Goal: Download file/media

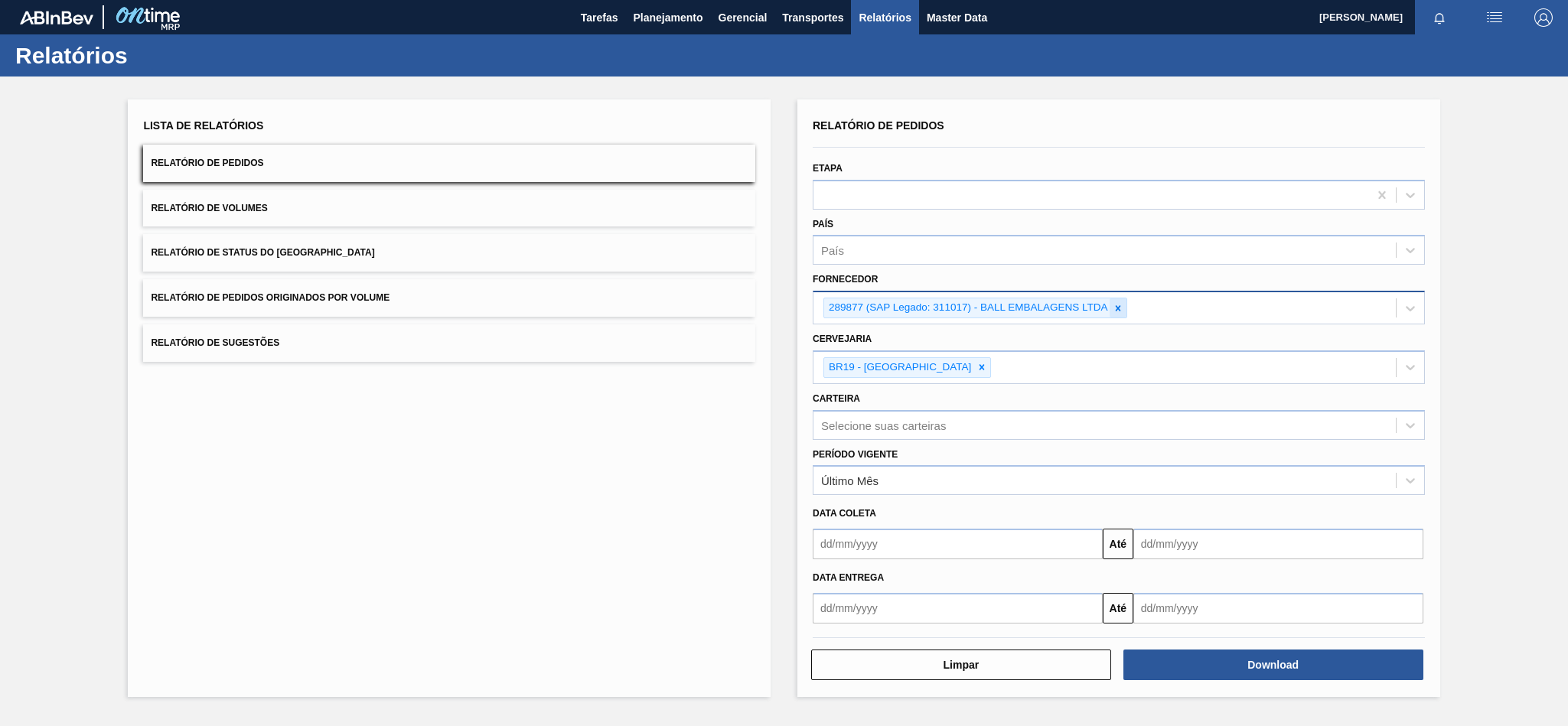
click at [1120, 307] on icon at bounding box center [1117, 307] width 11 height 11
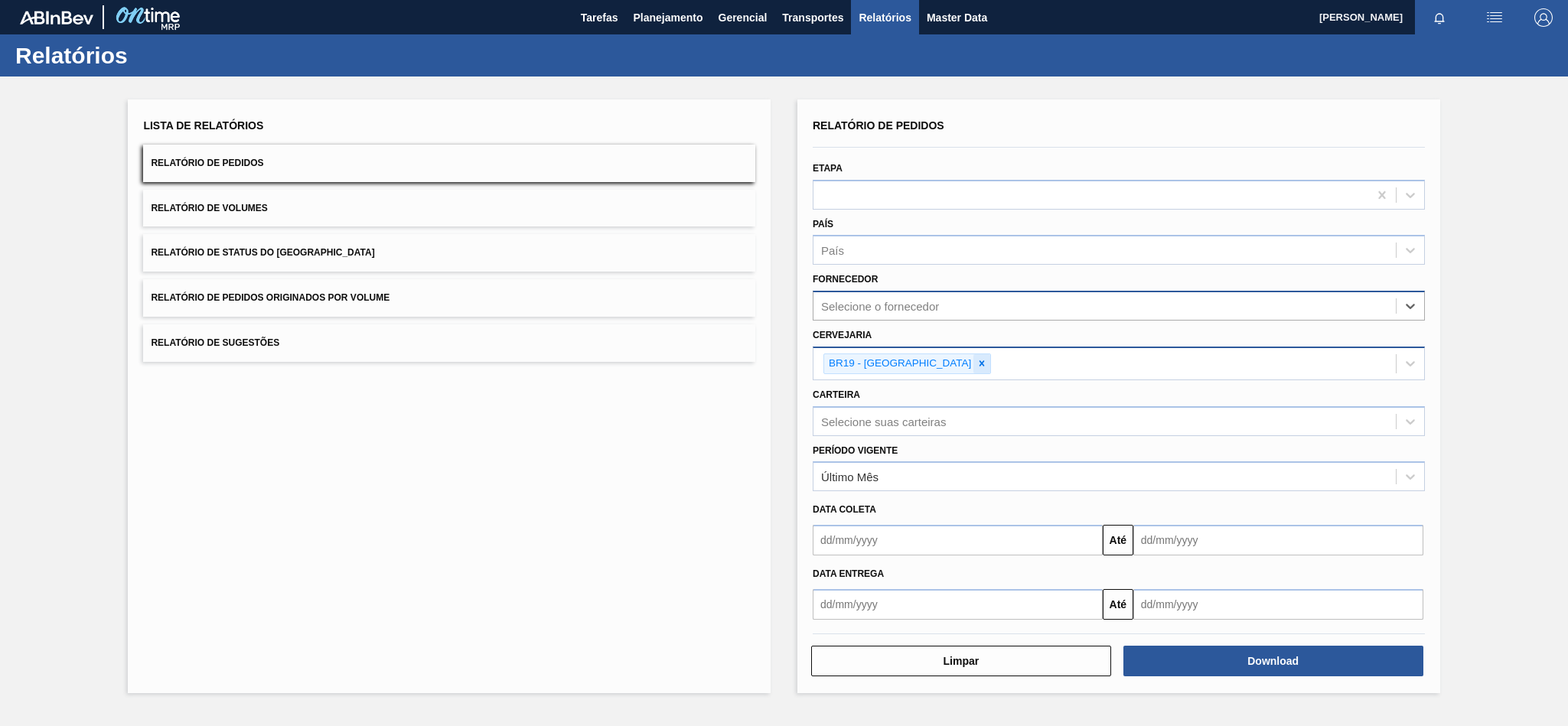
click at [976, 359] on icon at bounding box center [981, 363] width 11 height 11
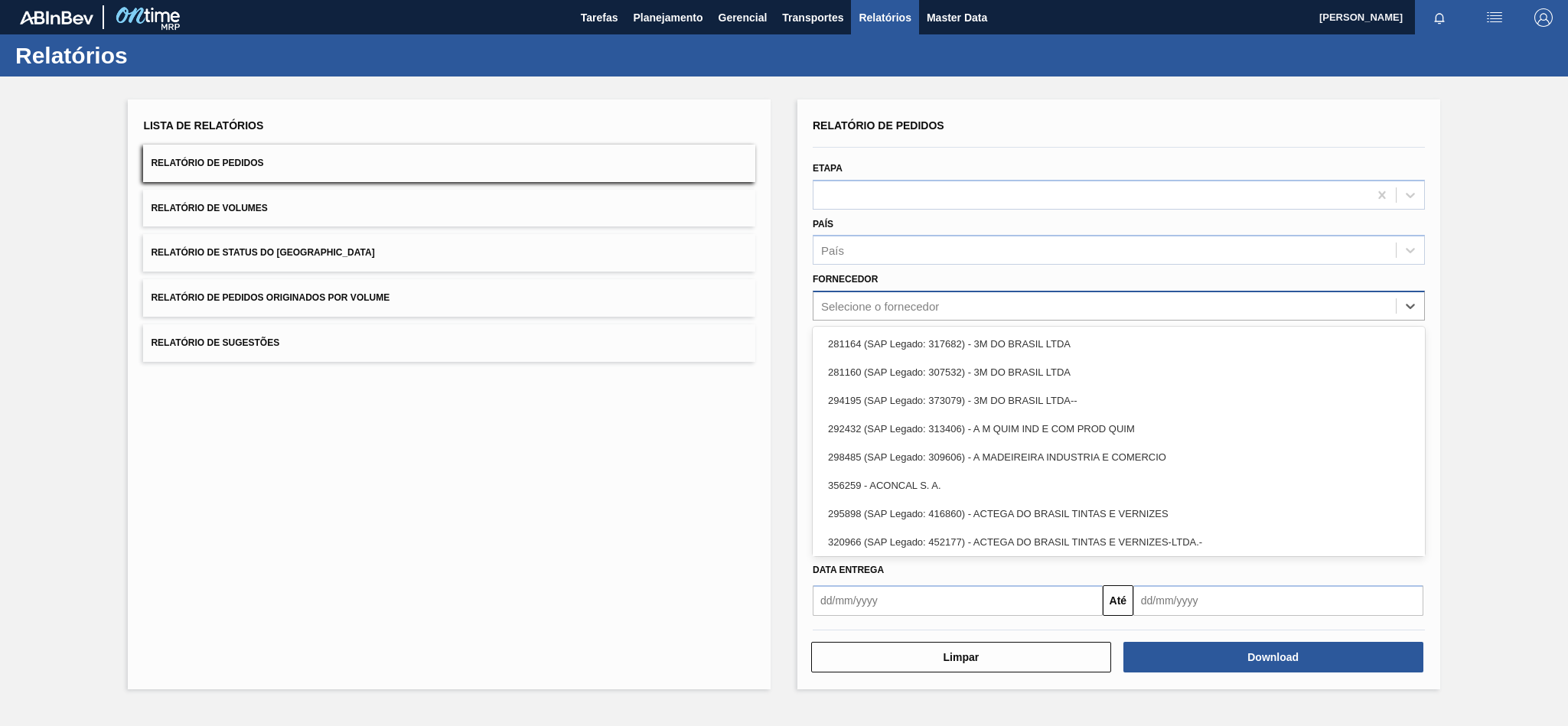
click at [875, 300] on div "Selecione o fornecedor" at bounding box center [880, 305] width 118 height 13
paste input "289877"
type input "289877"
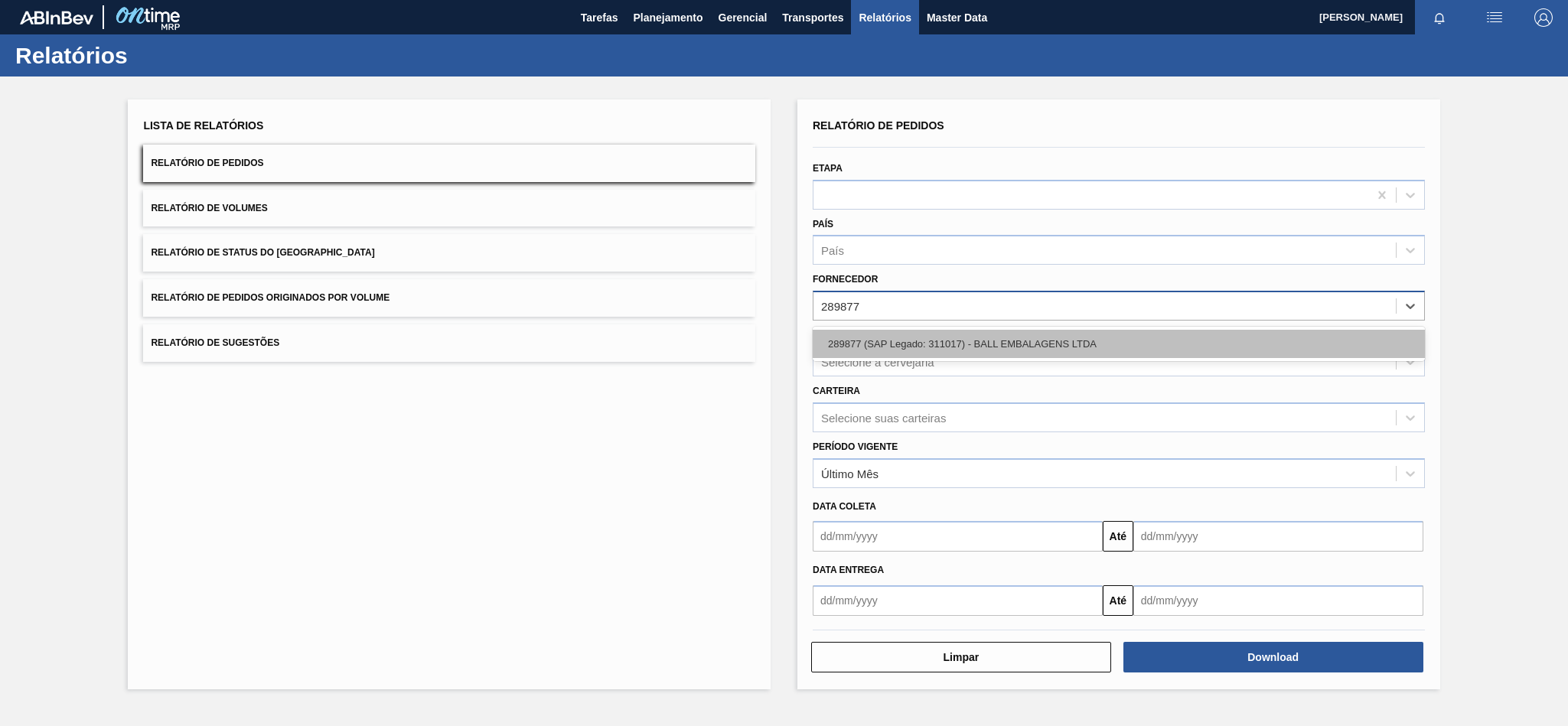
click at [855, 340] on div "289877 (SAP Legado: 311017) - BALL EMBALAGENS LTDA" at bounding box center [1118, 343] width 612 height 28
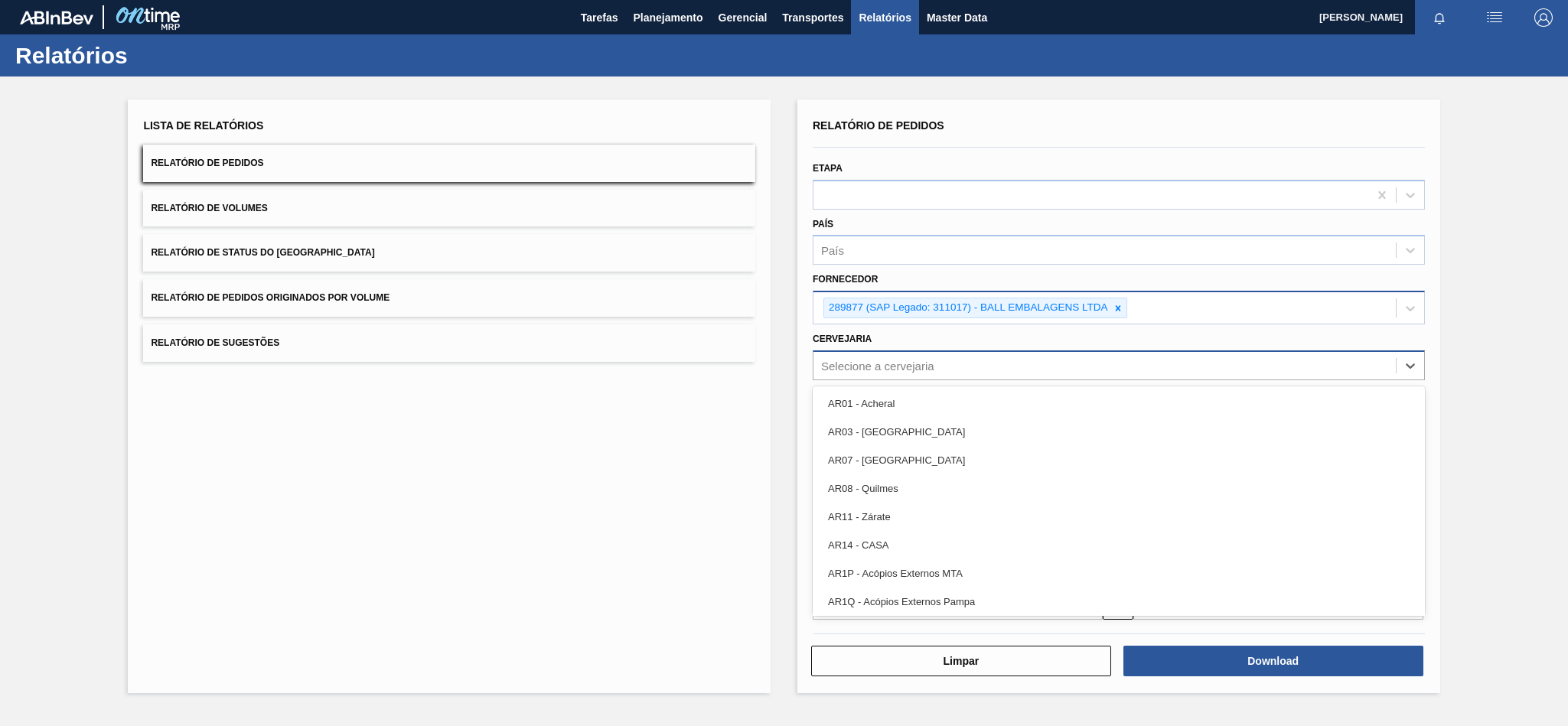
click at [877, 363] on div "Selecione a cervejaria" at bounding box center [877, 364] width 113 height 13
type input "br21"
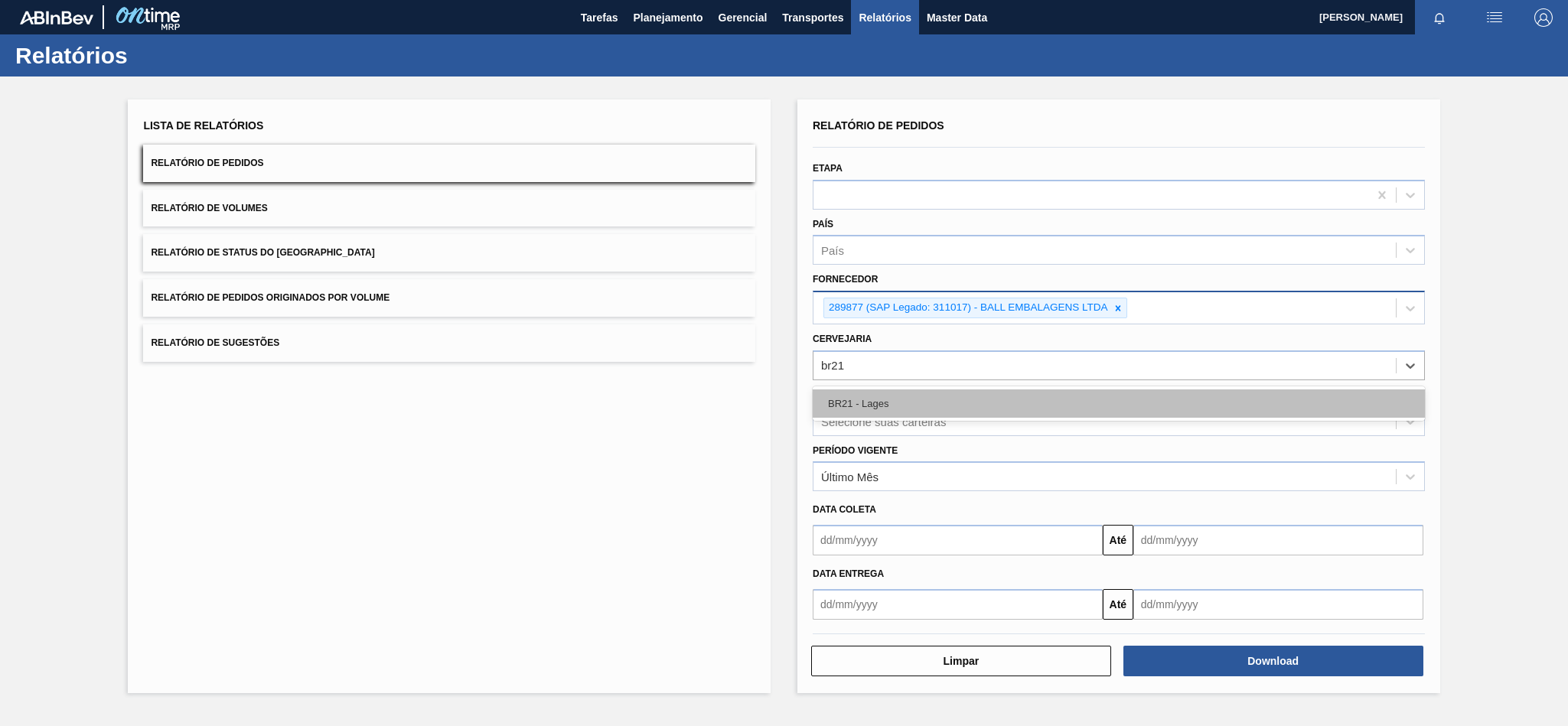
click at [909, 393] on div "BR21 - Lages" at bounding box center [1118, 403] width 612 height 28
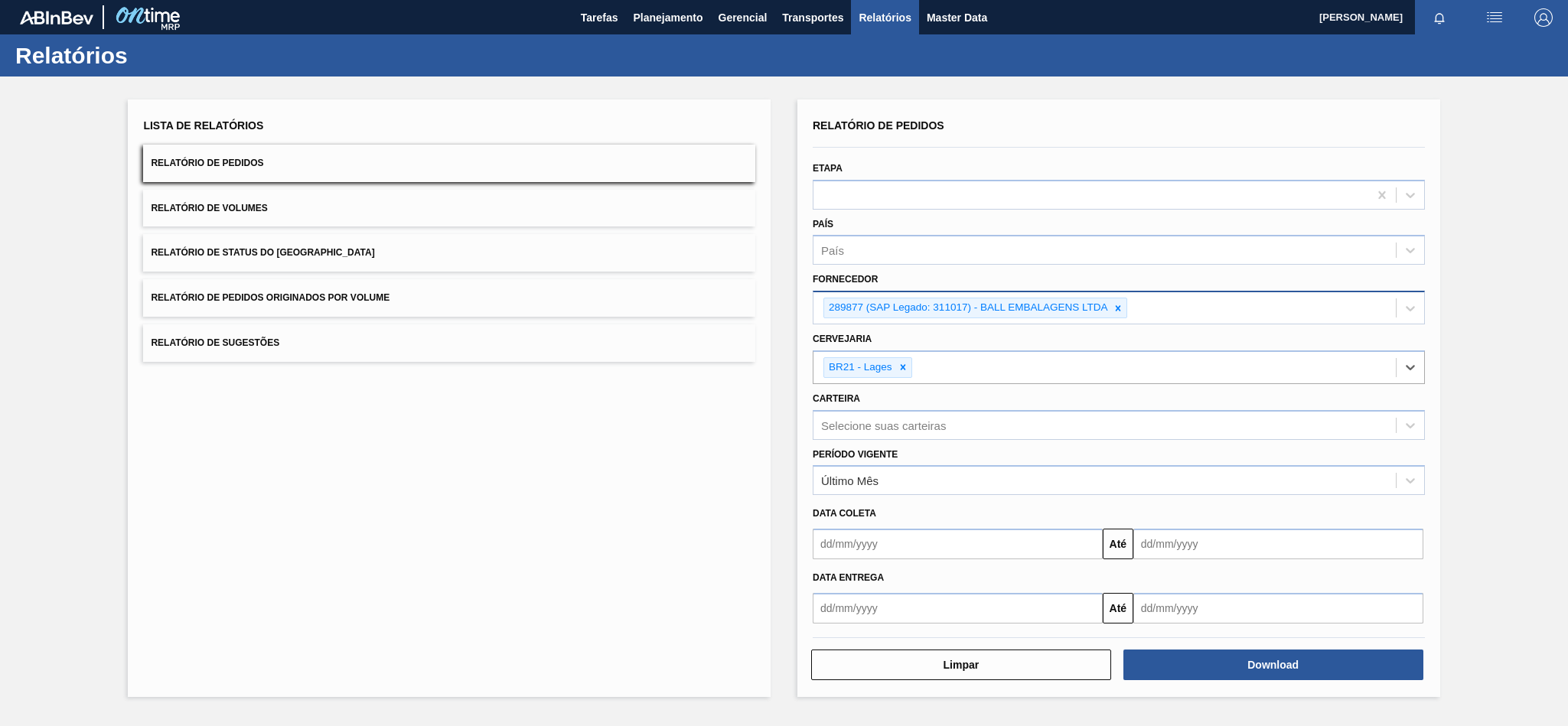
click at [1270, 643] on div at bounding box center [1118, 637] width 624 height 13
click at [1272, 656] on button "Download" at bounding box center [1273, 665] width 300 height 31
click at [1118, 308] on icon at bounding box center [1118, 308] width 6 height 6
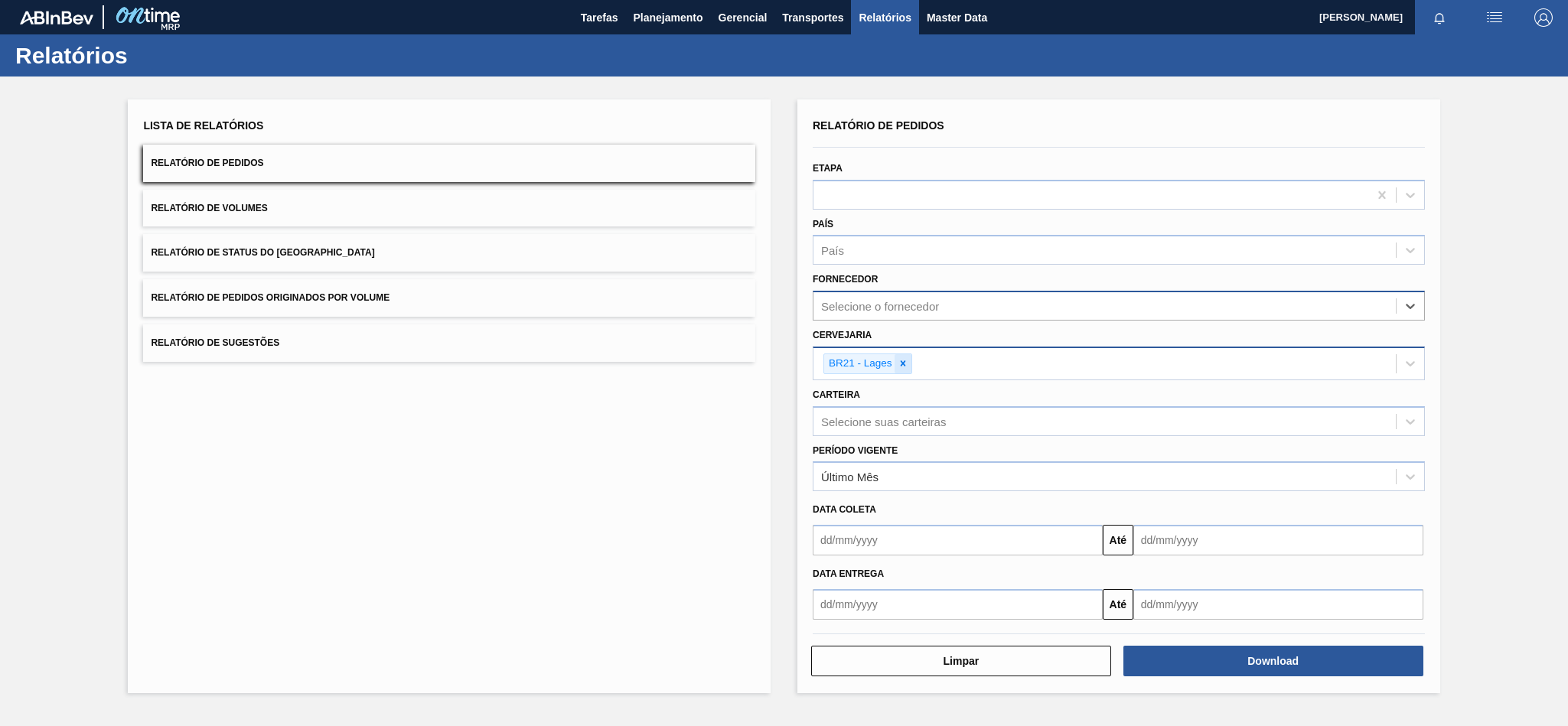
click at [902, 365] on icon at bounding box center [902, 363] width 11 height 11
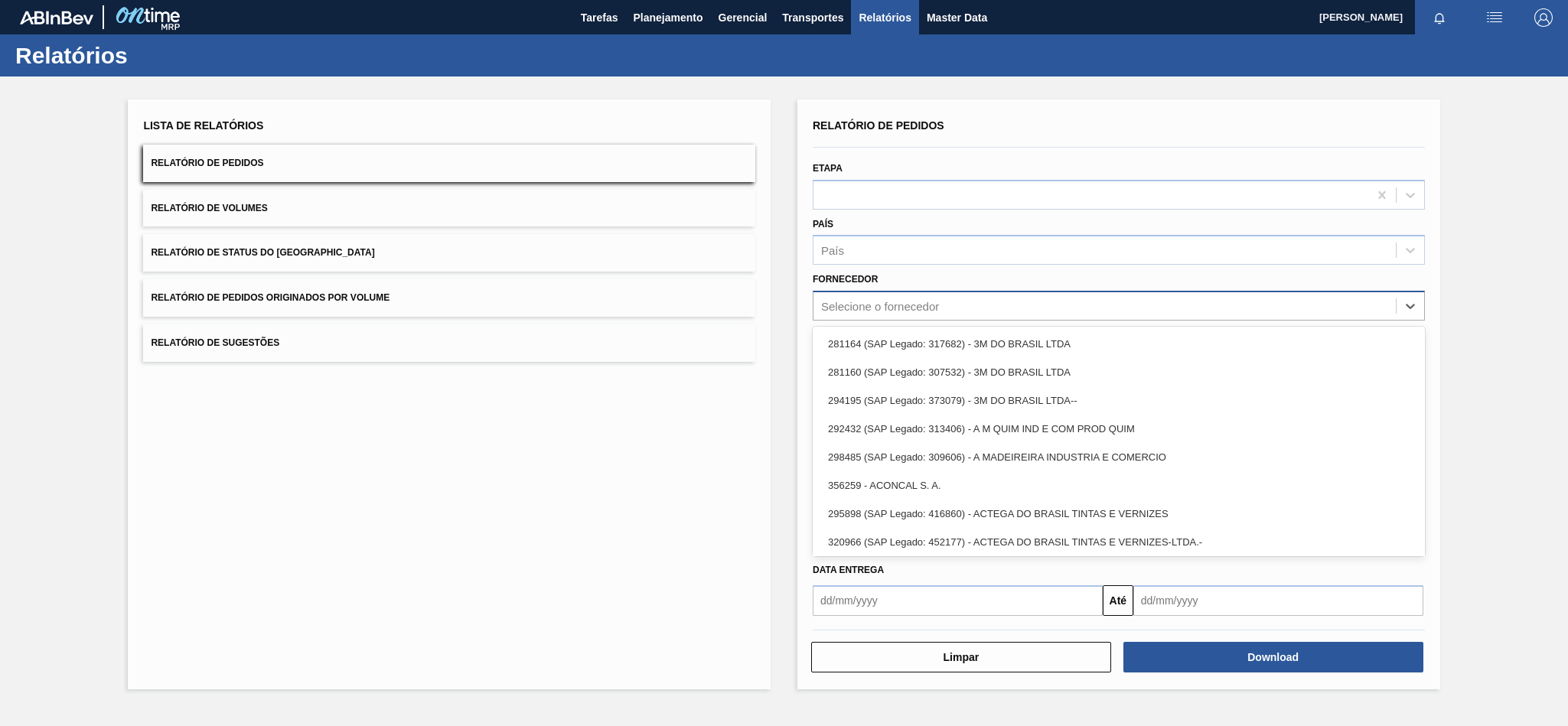
click at [880, 307] on div "Selecione o fornecedor" at bounding box center [880, 305] width 118 height 13
paste input "320622"
type input "320622"
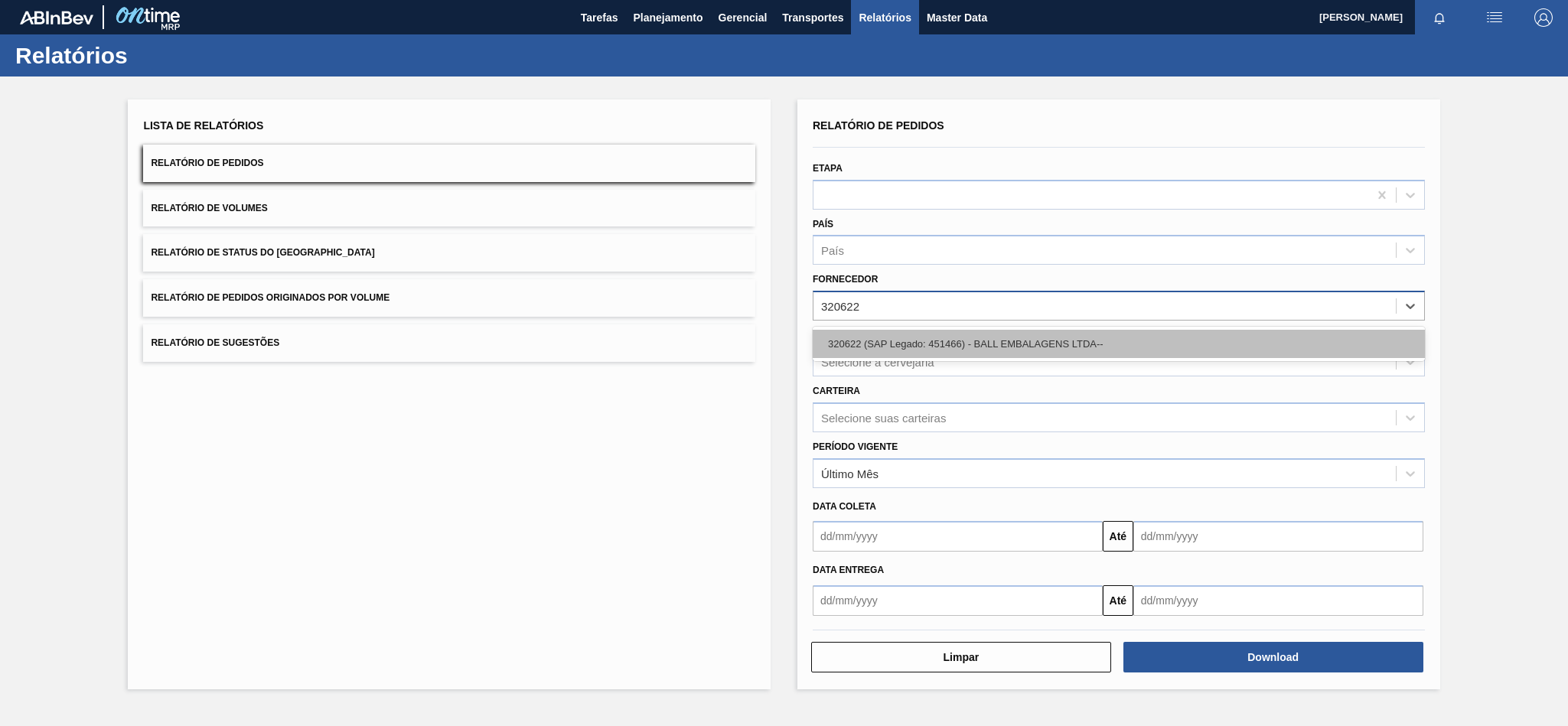
click at [887, 333] on div "320622 (SAP Legado: 451466) - BALL EMBALAGENS LTDA--" at bounding box center [1118, 343] width 612 height 28
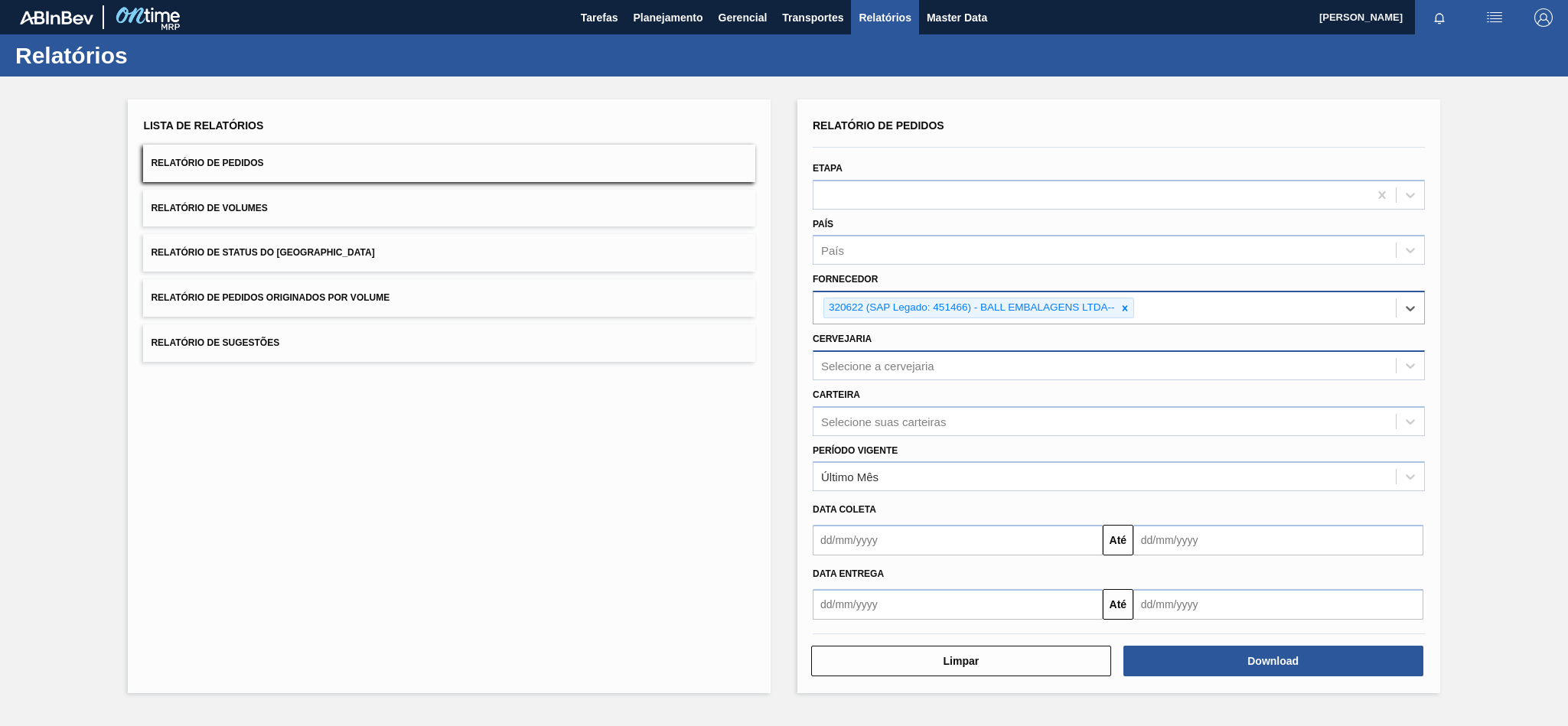
click at [866, 367] on div "Selecione a cervejaria" at bounding box center [877, 364] width 113 height 13
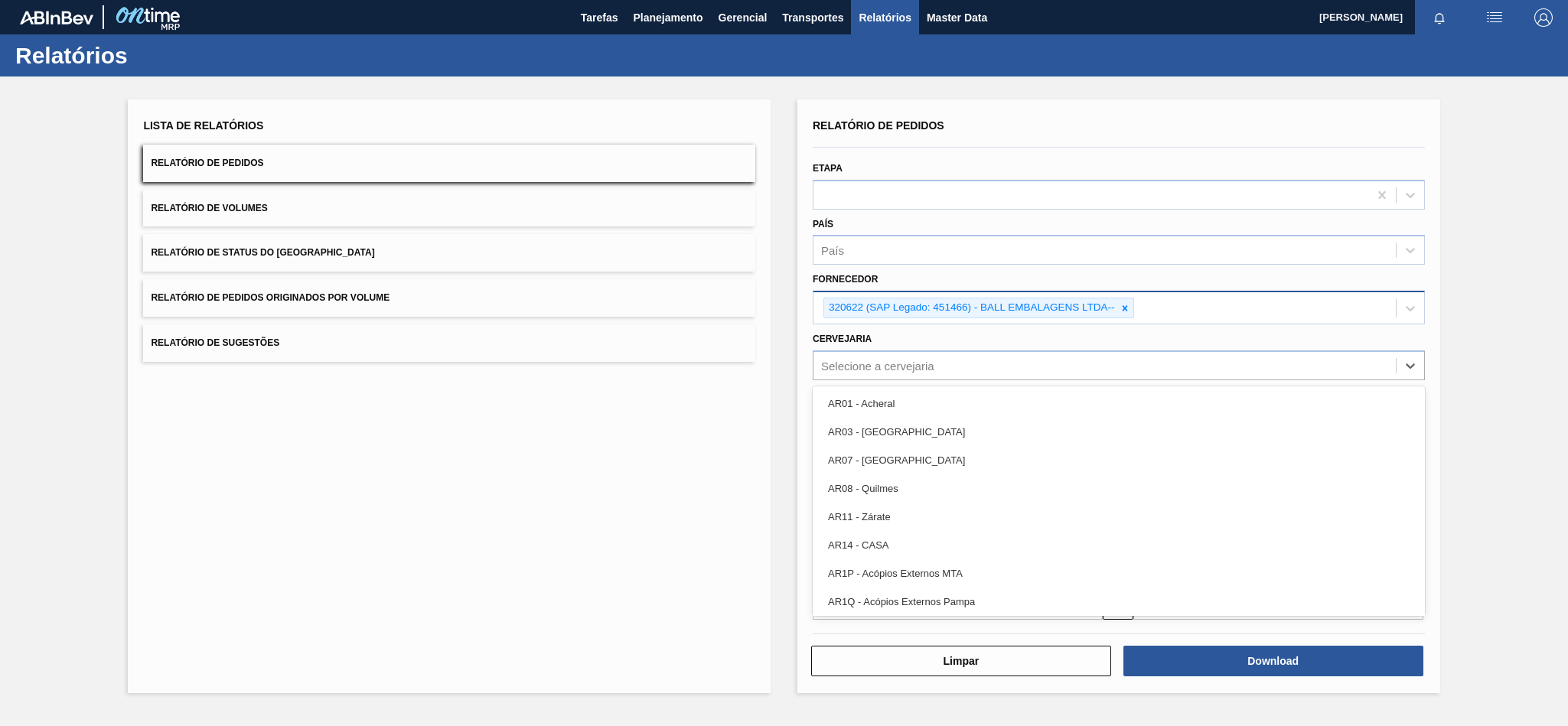
paste input "BR08"
type input "BR08"
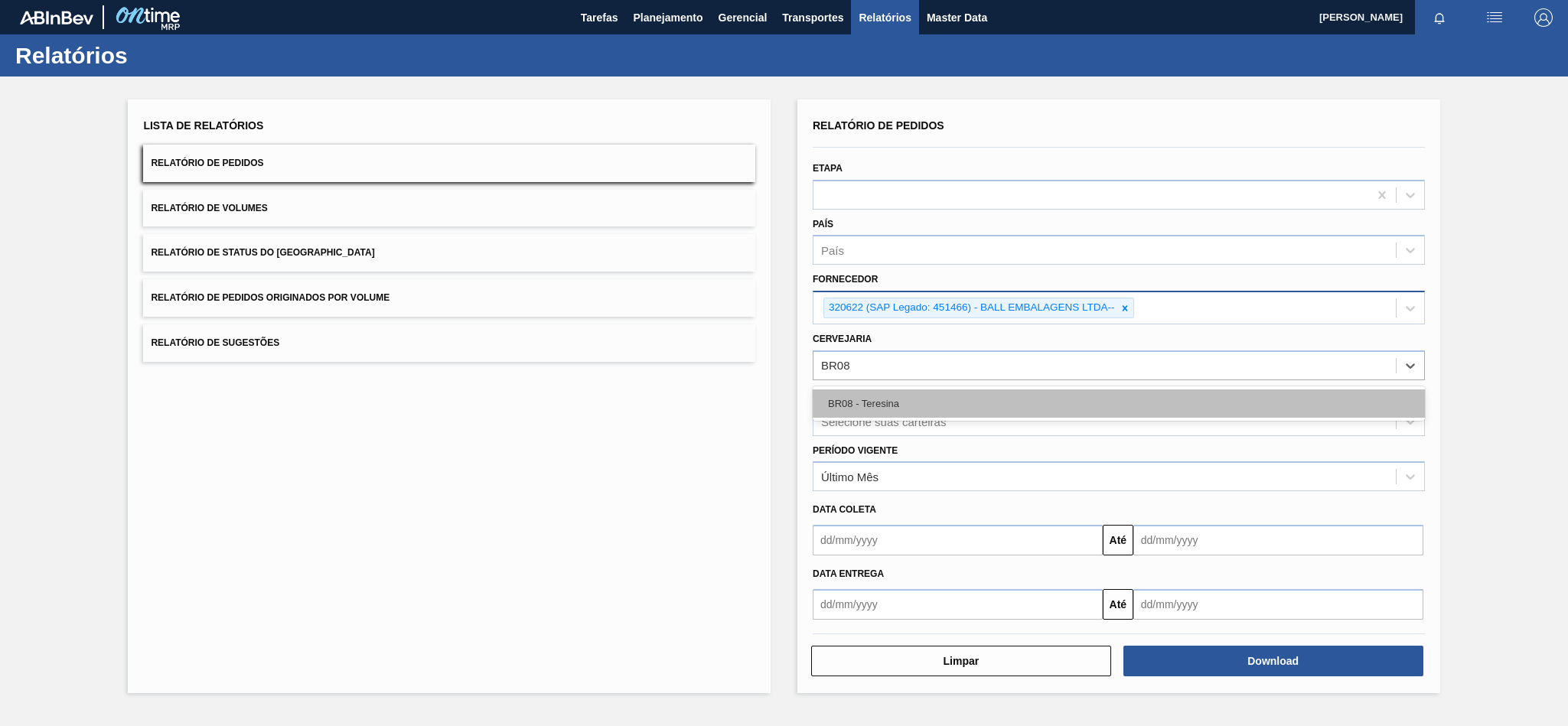
click at [917, 394] on div "BR08 - Teresina" at bounding box center [1118, 403] width 612 height 28
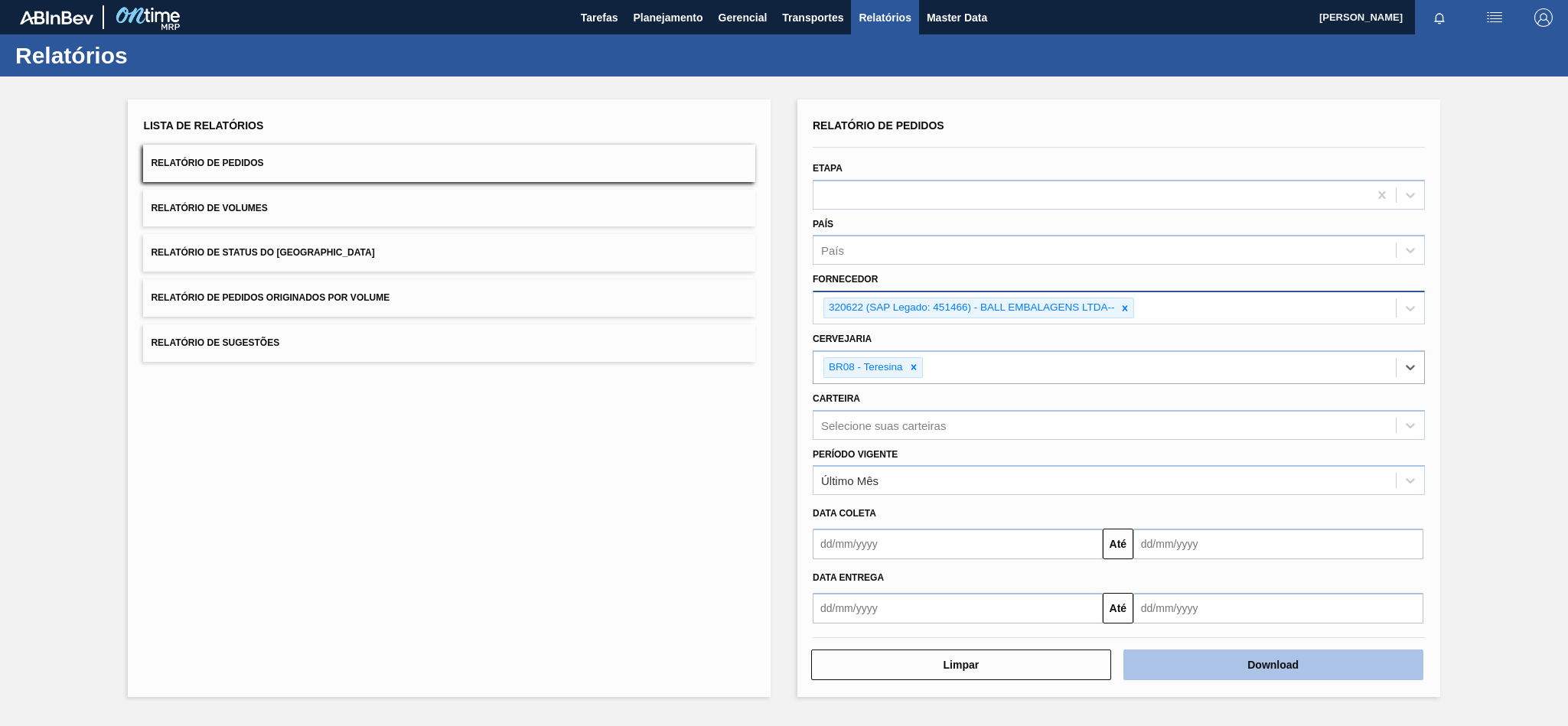
click at [1220, 665] on button "Download" at bounding box center [1273, 665] width 300 height 31
click at [1195, 659] on button "Download" at bounding box center [1273, 665] width 300 height 31
click at [1518, 175] on div "Lista de Relatórios Relatório de Pedidos Relatório de Volumes Relatório de Stat…" at bounding box center [784, 395] width 1568 height 639
drag, startPoint x: 1507, startPoint y: 187, endPoint x: 1513, endPoint y: 102, distance: 85.2
click at [1507, 187] on div "Lista de Relatórios Relatório de Pedidos Relatório de Volumes Relatório de Stat…" at bounding box center [784, 395] width 1568 height 639
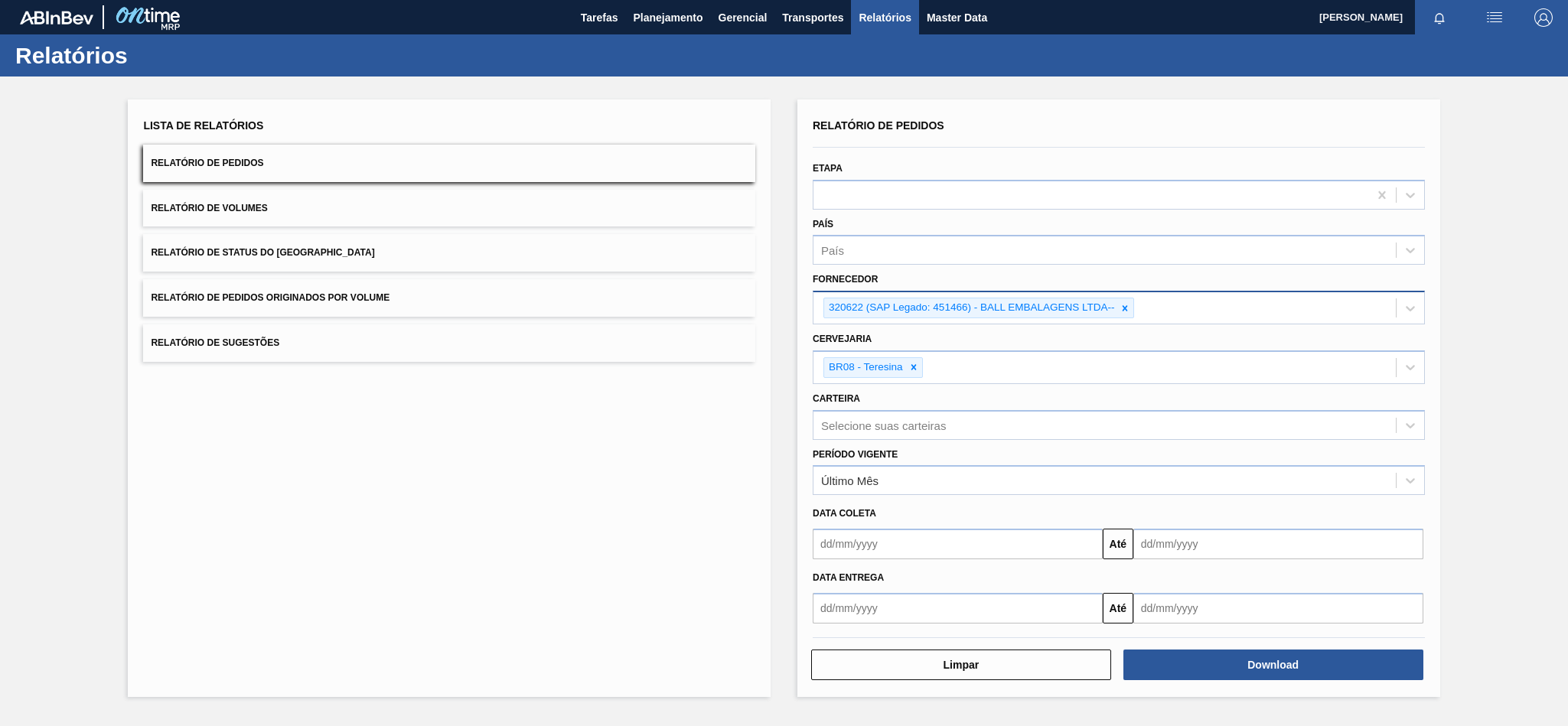
click at [1126, 305] on icon at bounding box center [1124, 307] width 11 height 11
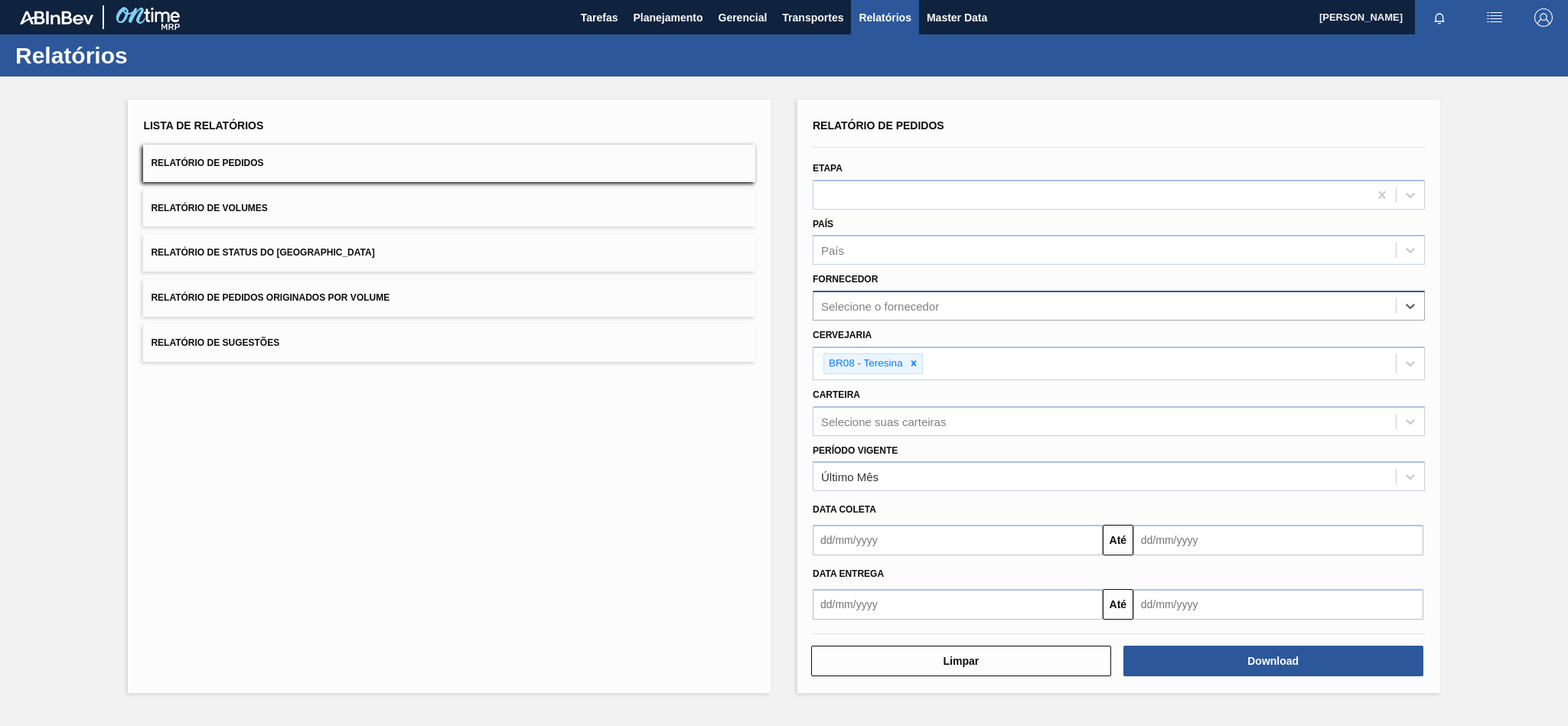
paste input "327858"
type input "327858"
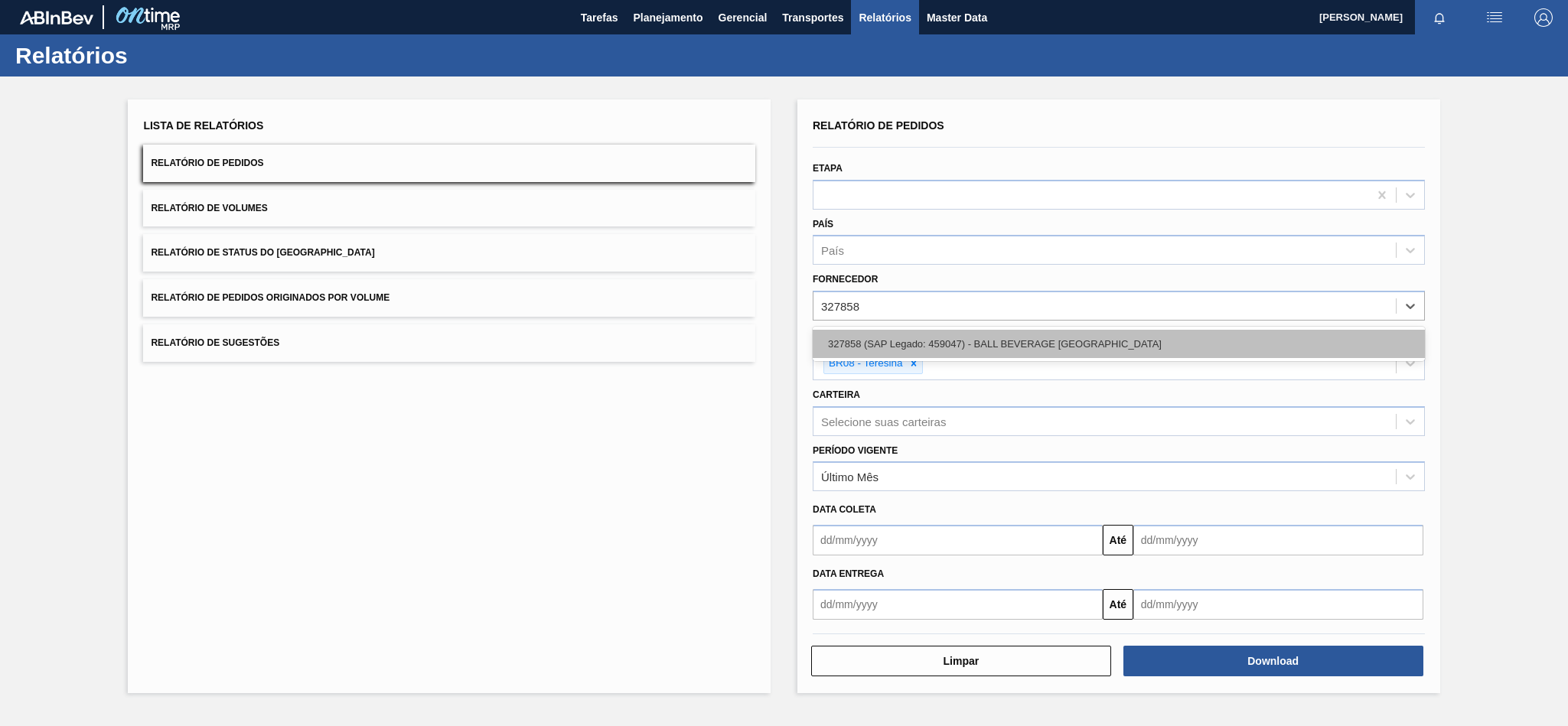
click at [946, 338] on div "327858 (SAP Legado: 459047) - BALL BEVERAGE [GEOGRAPHIC_DATA]" at bounding box center [1118, 343] width 612 height 28
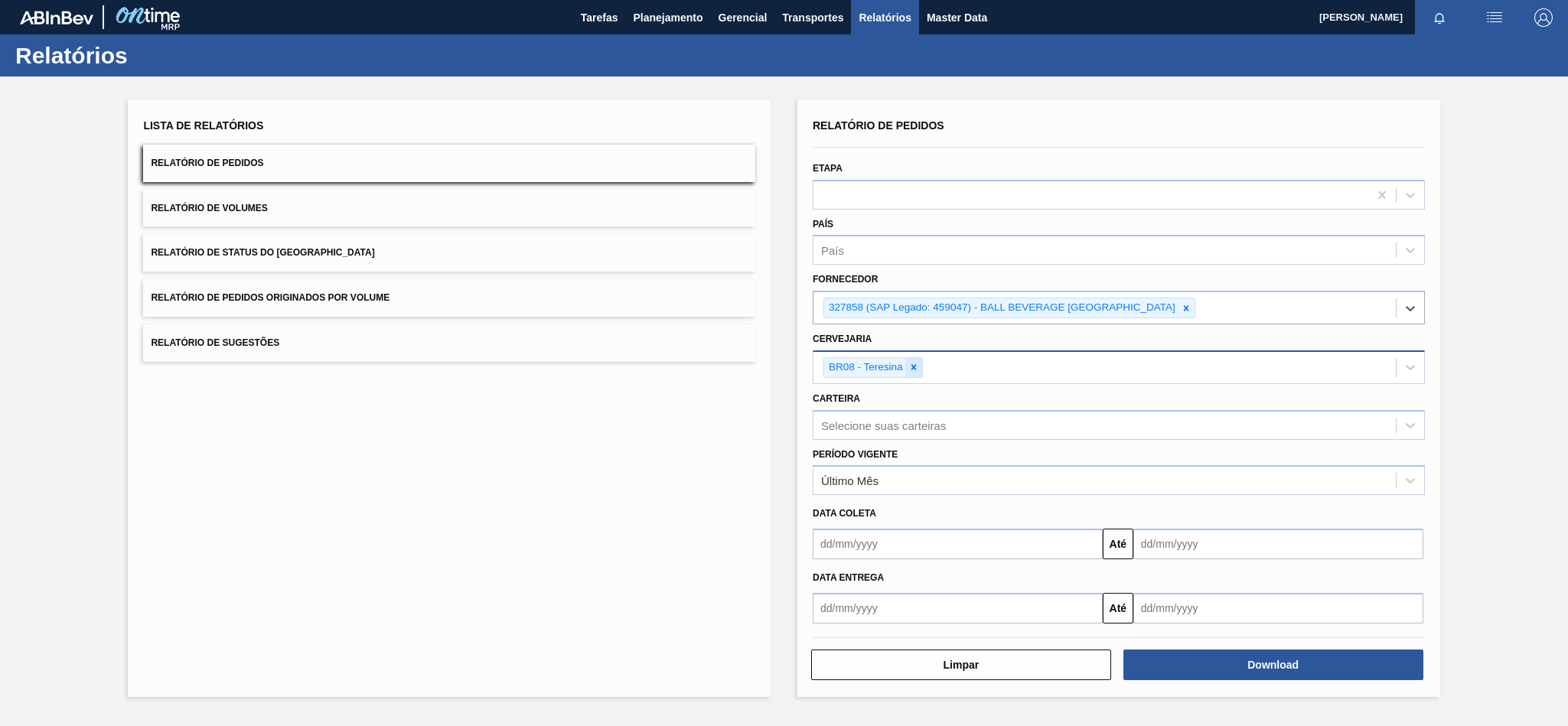
click at [911, 370] on icon at bounding box center [913, 366] width 11 height 11
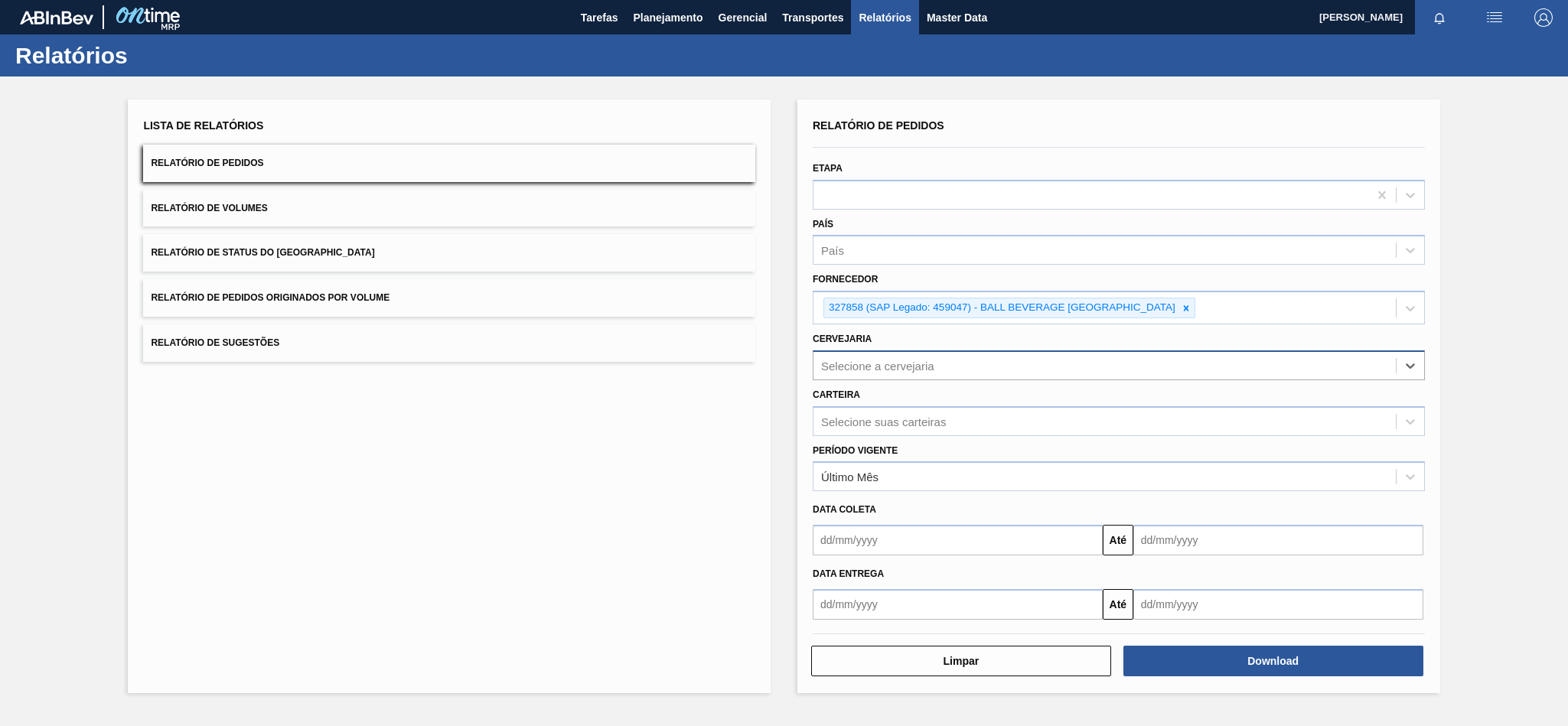
paste input "BR09"
type input "BR09"
click at [894, 388] on div "BR09 - Agudos" at bounding box center [1118, 403] width 612 height 35
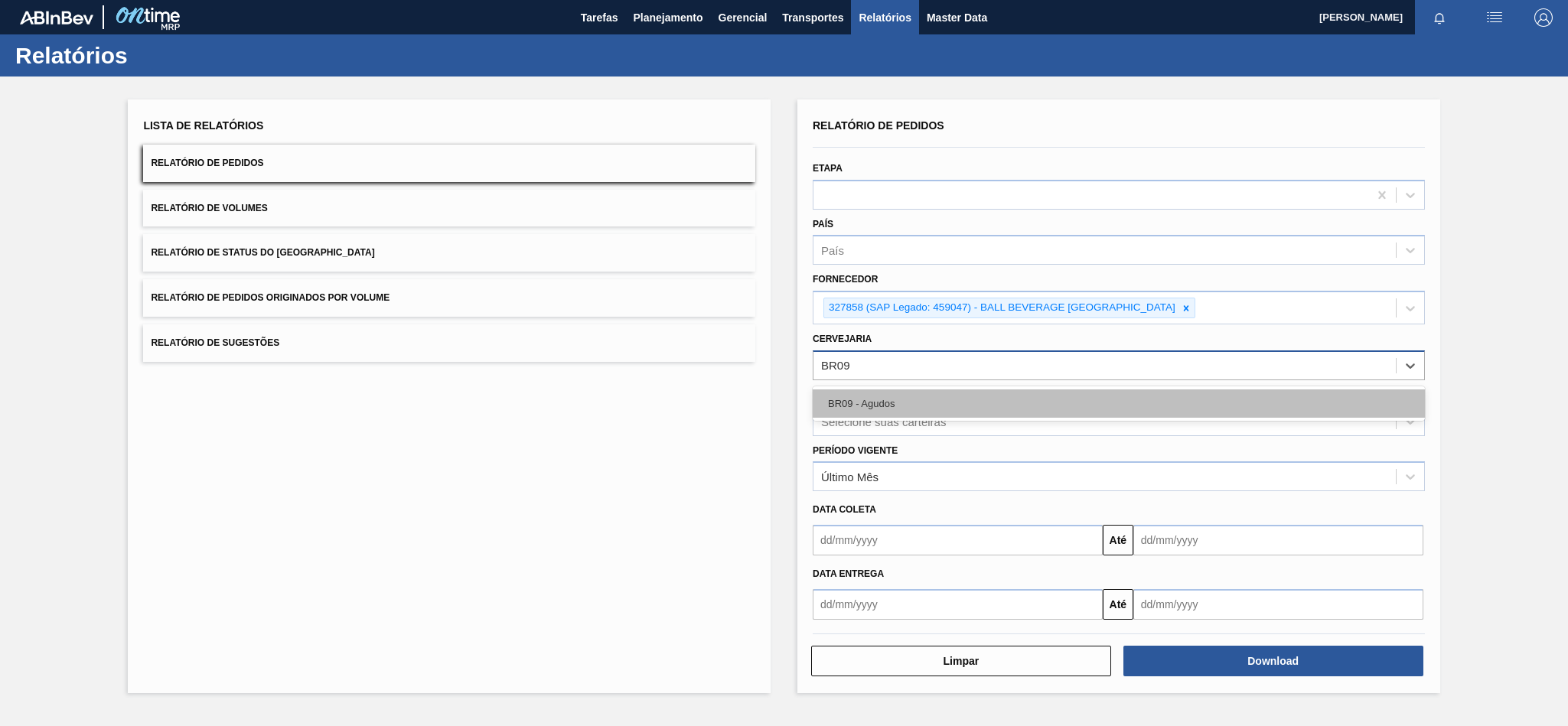
click at [891, 395] on div "BR09 - Agudos" at bounding box center [1118, 403] width 612 height 28
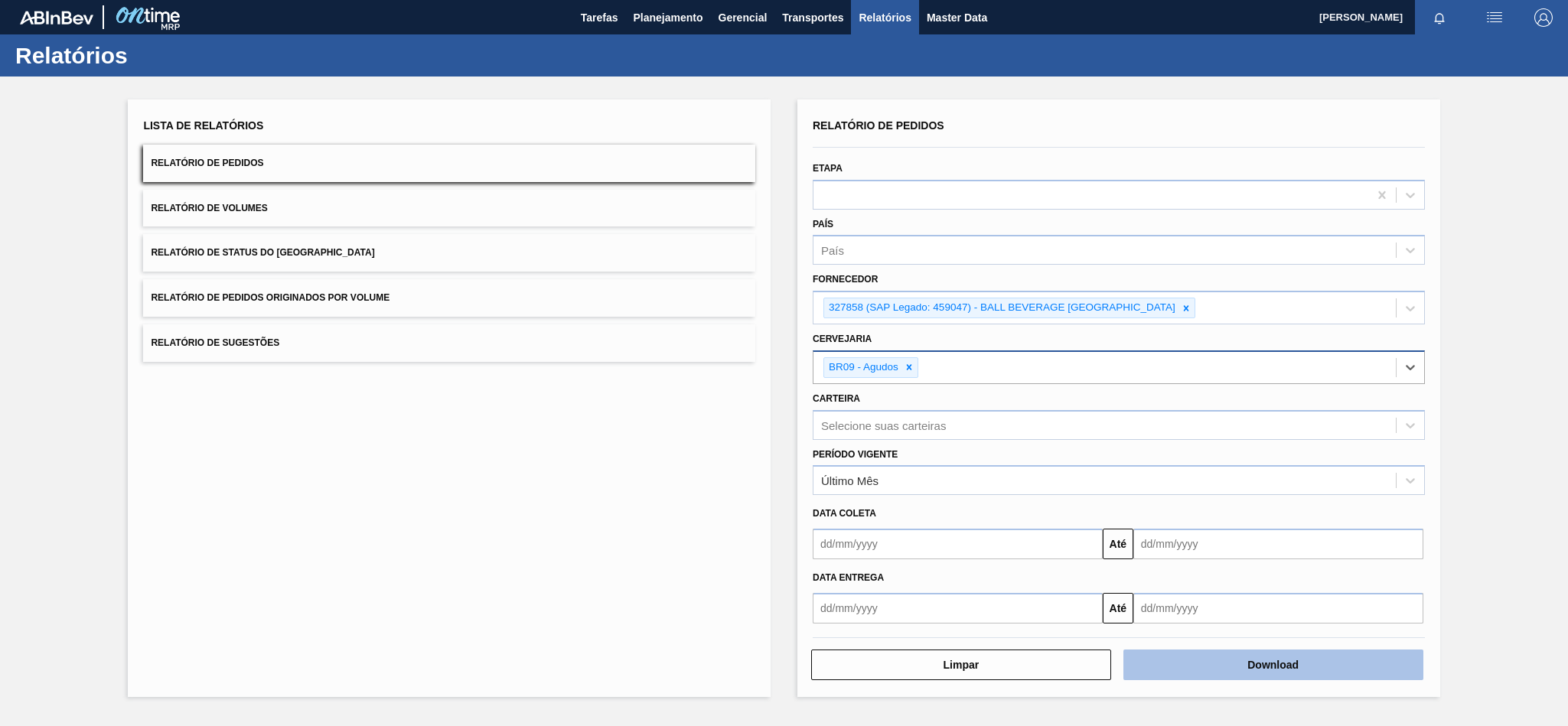
click at [1207, 665] on button "Download" at bounding box center [1273, 665] width 300 height 31
click at [1192, 304] on icon at bounding box center [1186, 307] width 11 height 11
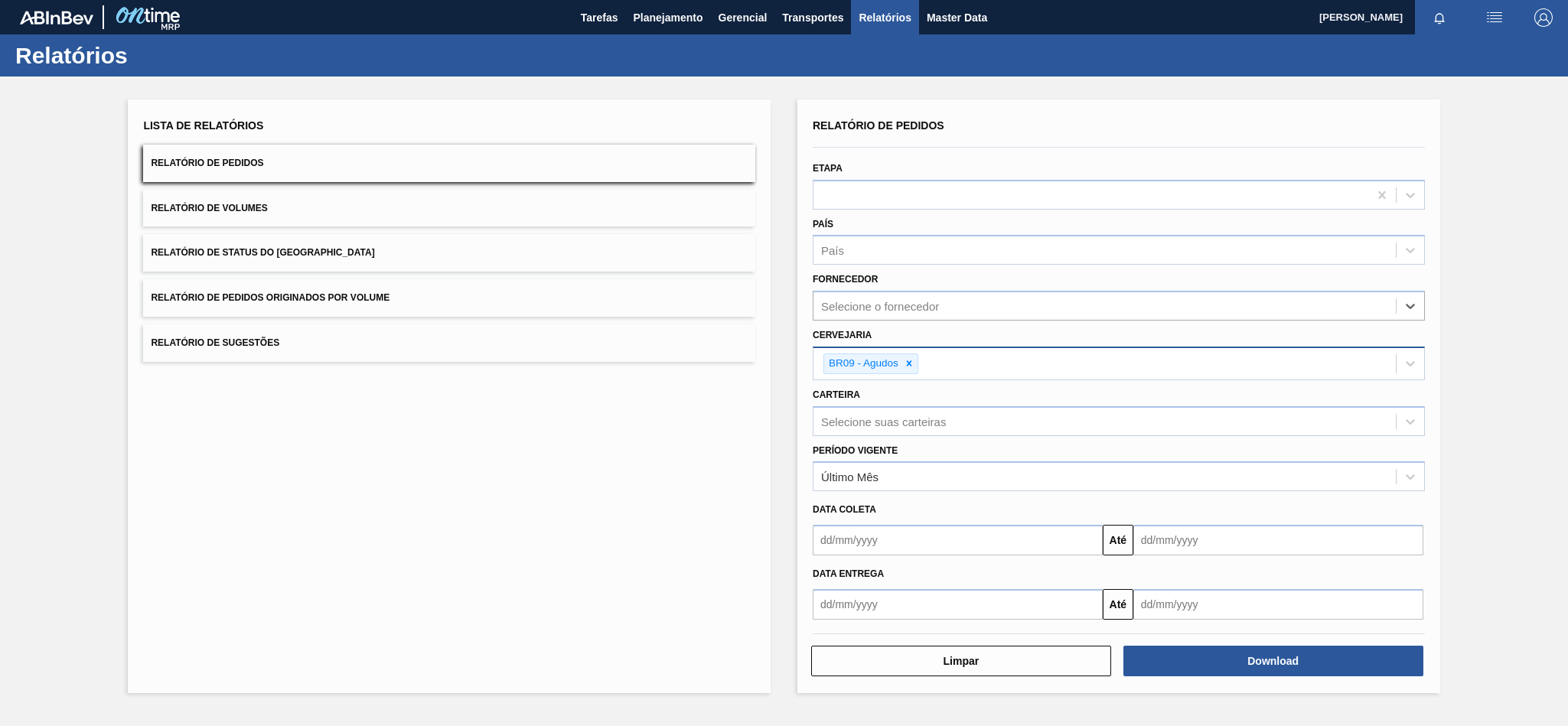
click at [918, 364] on div "BR09 - Agudos" at bounding box center [871, 363] width 95 height 20
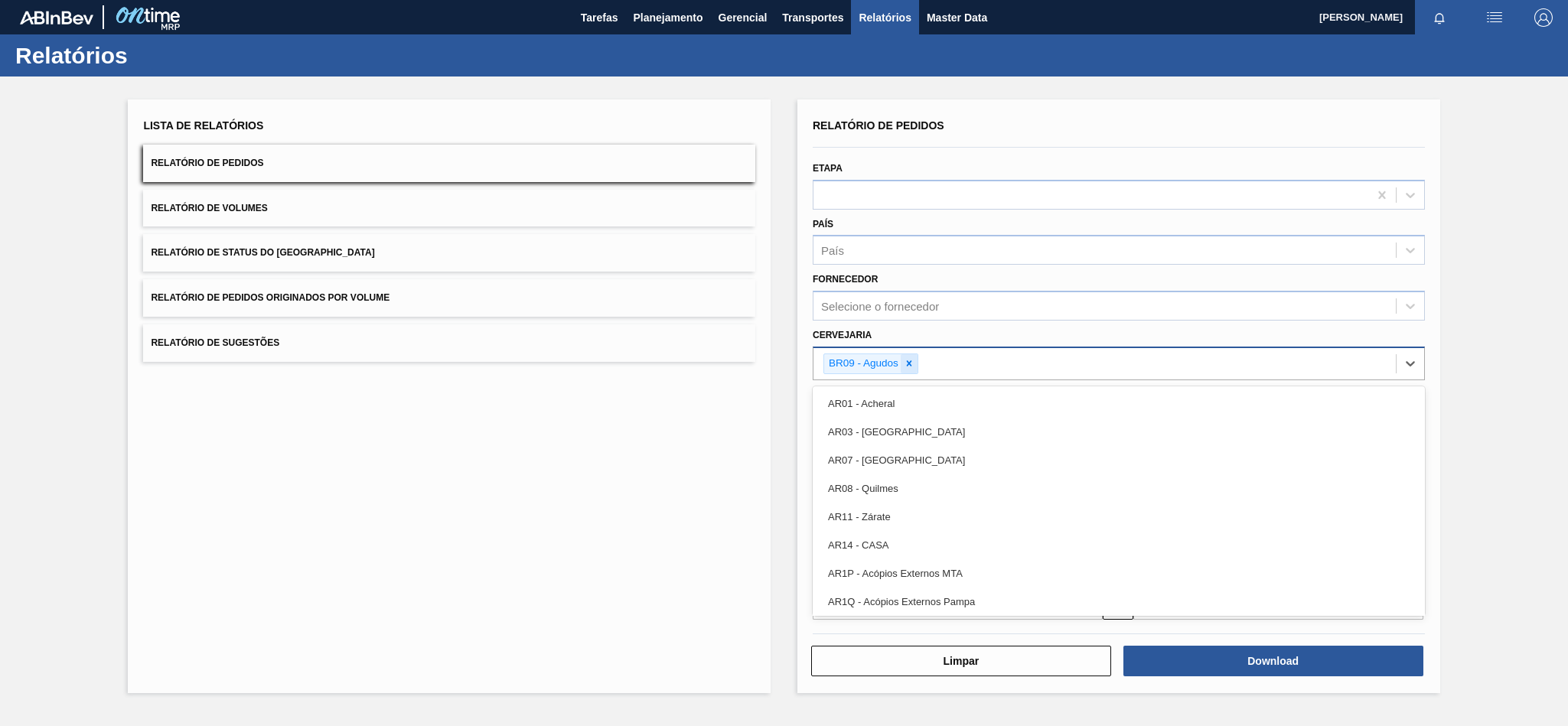
click at [907, 361] on icon at bounding box center [909, 363] width 6 height 6
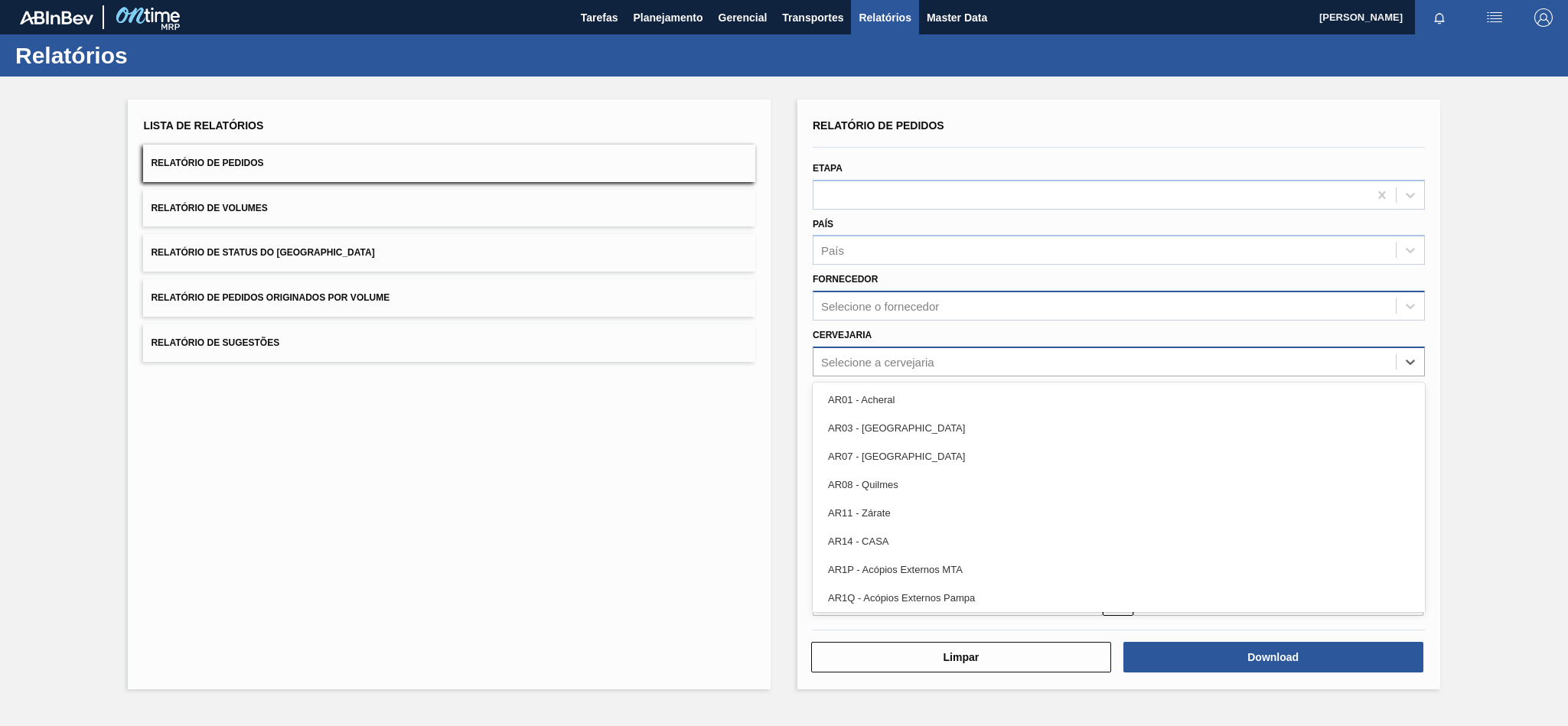
click at [891, 310] on div "Selecione o fornecedor" at bounding box center [880, 305] width 118 height 13
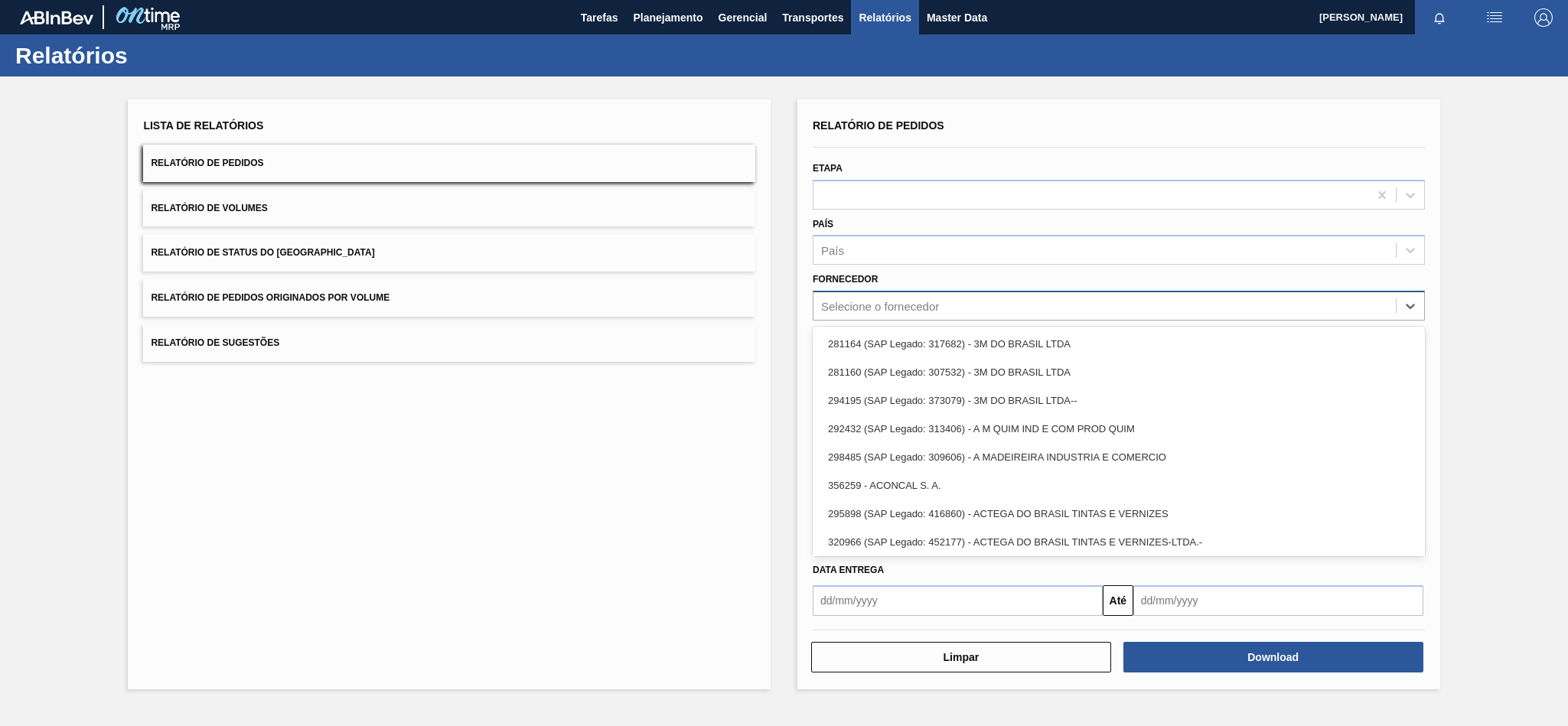
paste input "320622"
type input "320622"
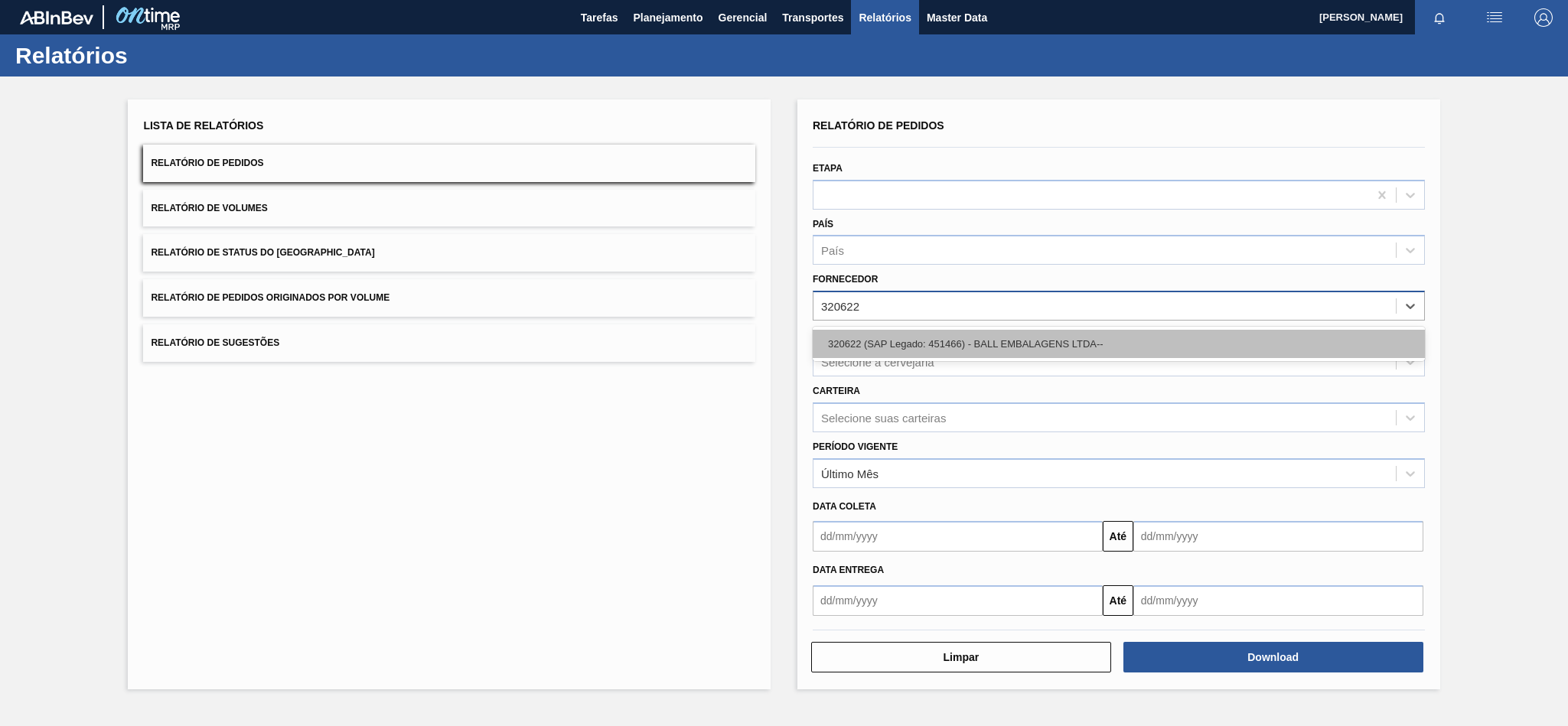
click at [886, 335] on div "320622 (SAP Legado: 451466) - BALL EMBALAGENS LTDA--" at bounding box center [1118, 343] width 612 height 28
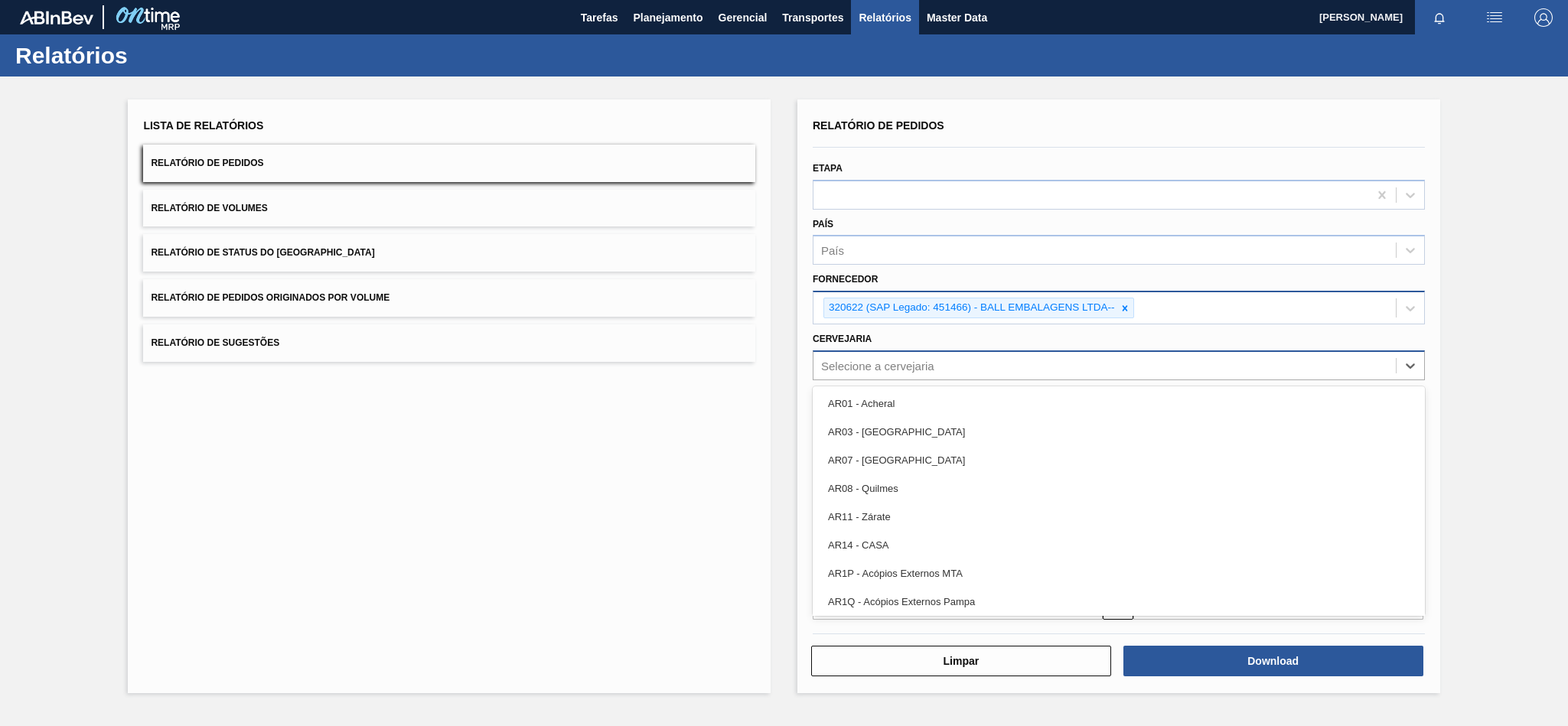
click at [852, 364] on div "Selecione a cervejaria" at bounding box center [877, 364] width 113 height 13
paste input "BR15"
type input "BR15"
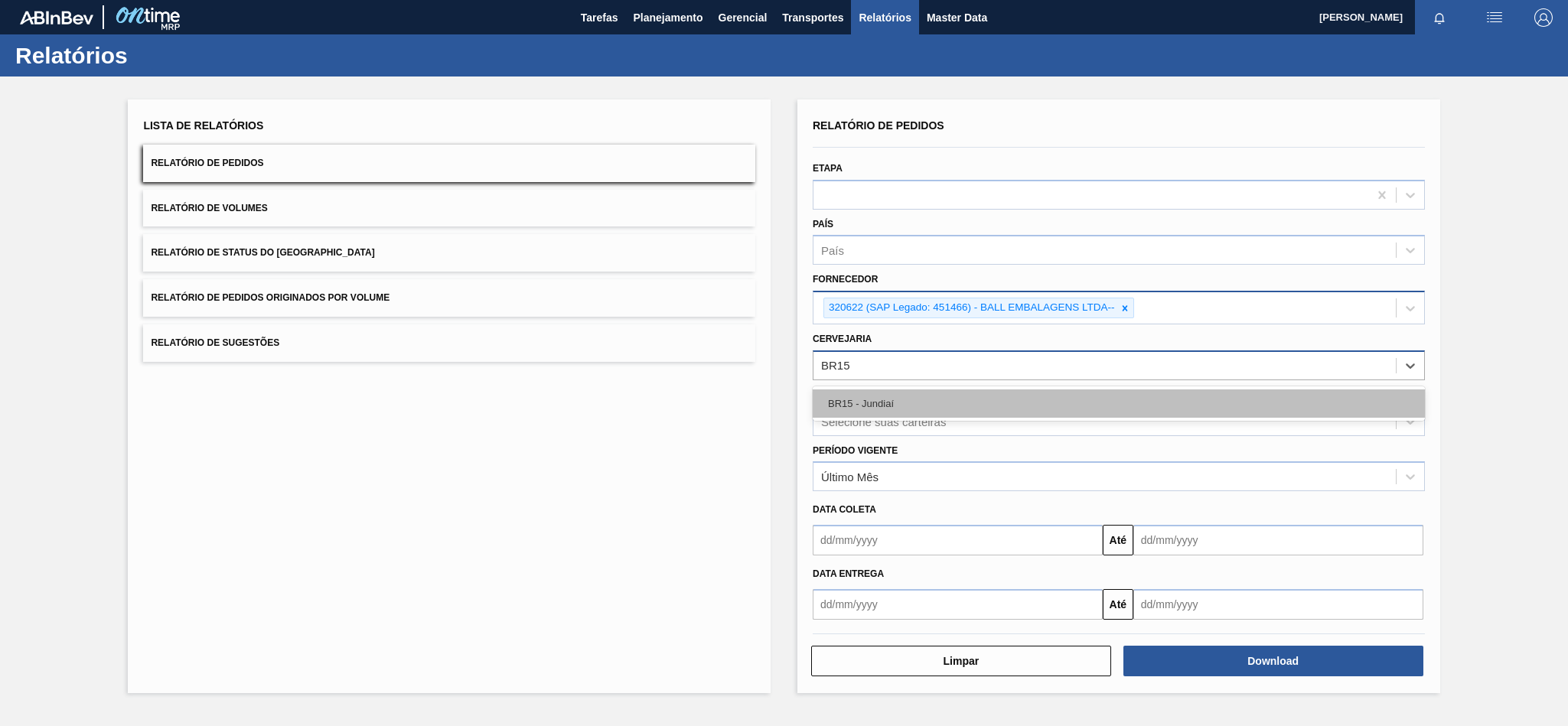
click at [873, 404] on div "BR15 - Jundiaí" at bounding box center [1118, 403] width 612 height 28
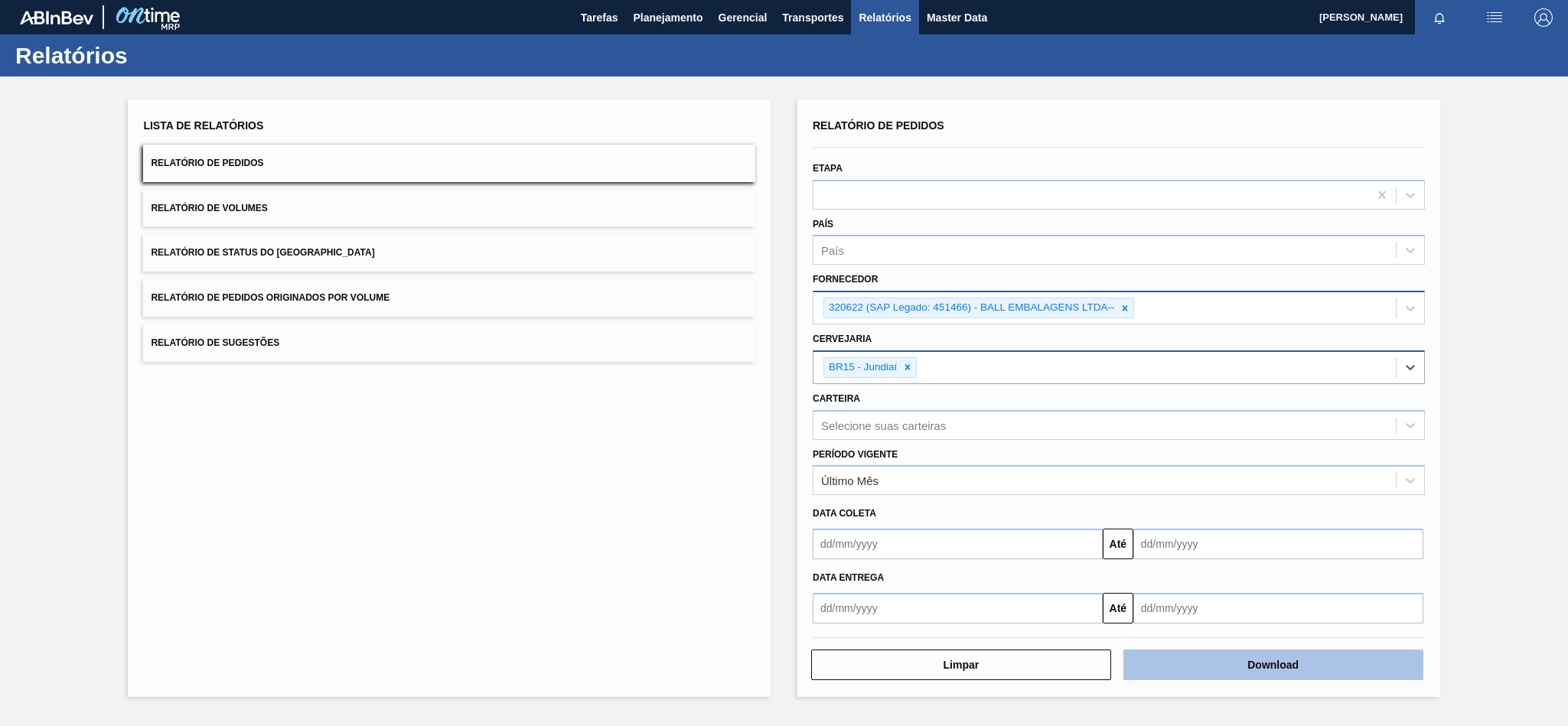
click at [1318, 668] on button "Download" at bounding box center [1273, 665] width 300 height 31
click at [1123, 309] on icon at bounding box center [1125, 308] width 6 height 6
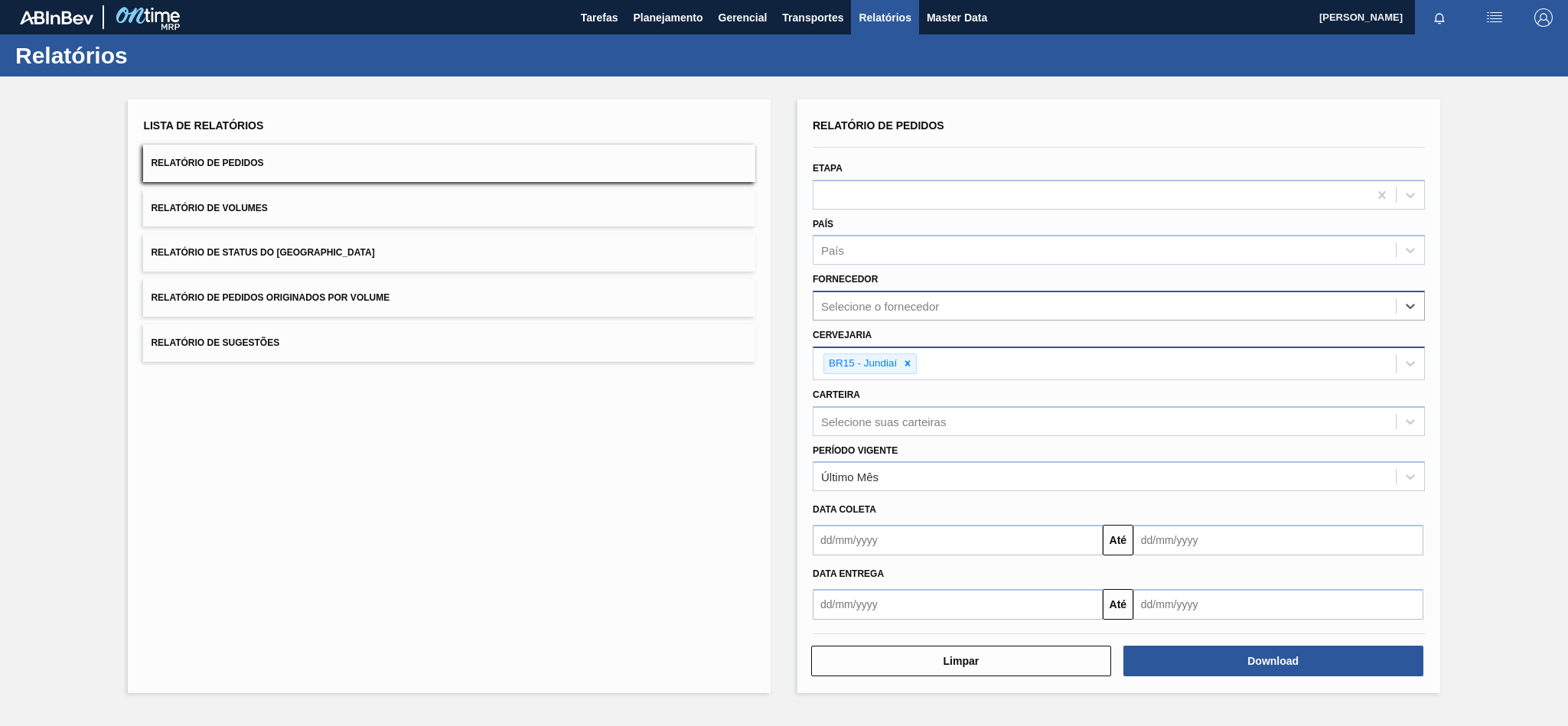
paste input "289720"
type input "289720"
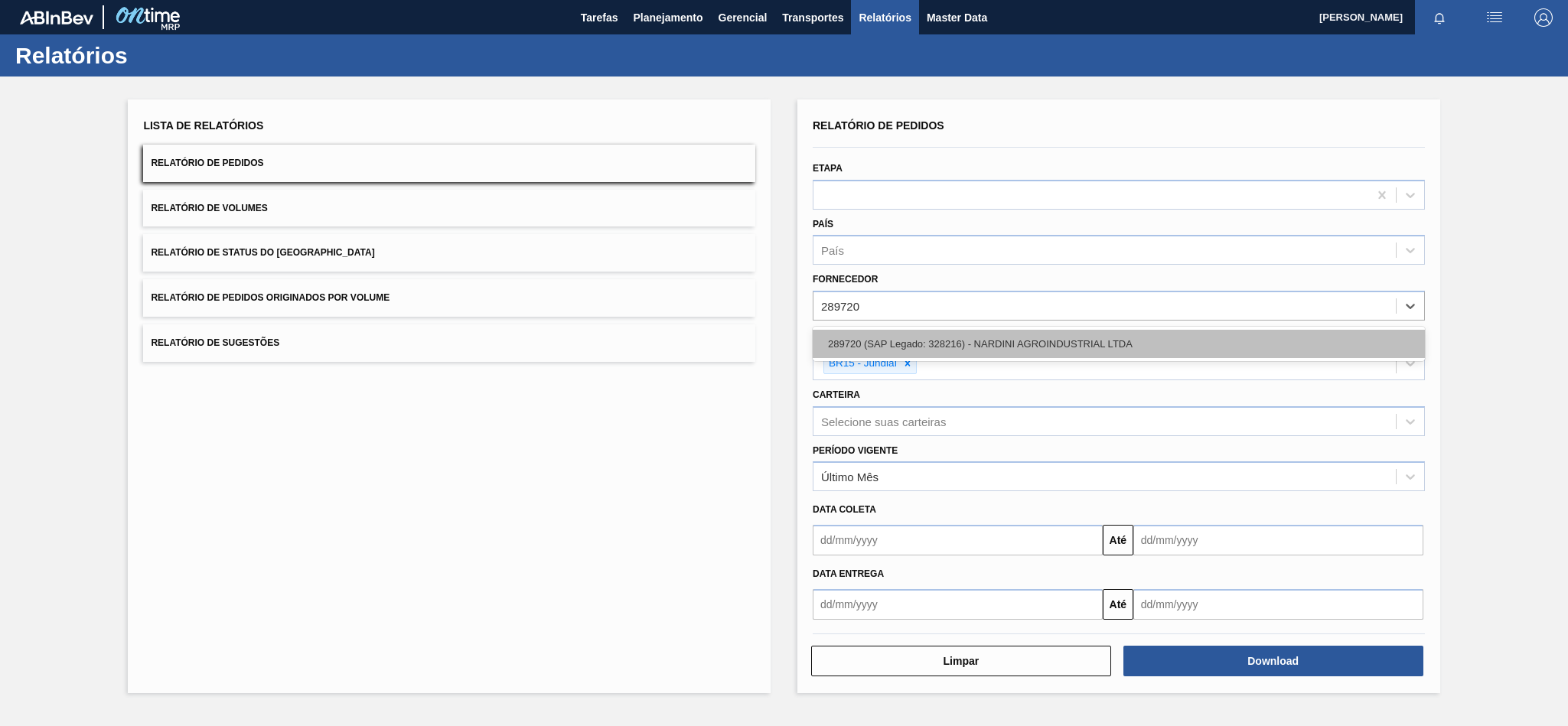
click at [921, 337] on div "289720 (SAP Legado: 328216) - NARDINI AGROINDUSTRIAL LTDA" at bounding box center [1118, 343] width 612 height 28
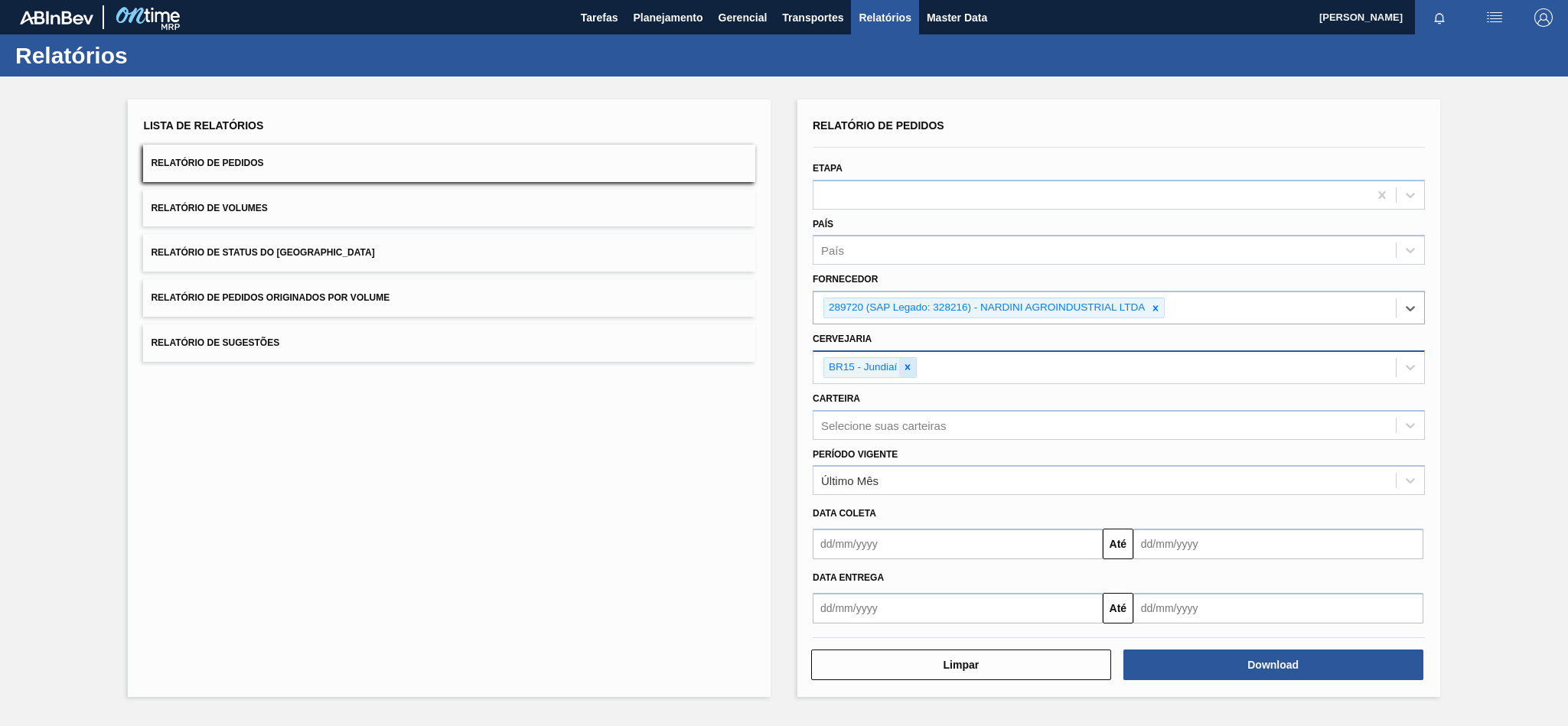
click at [902, 363] on icon at bounding box center [907, 366] width 11 height 11
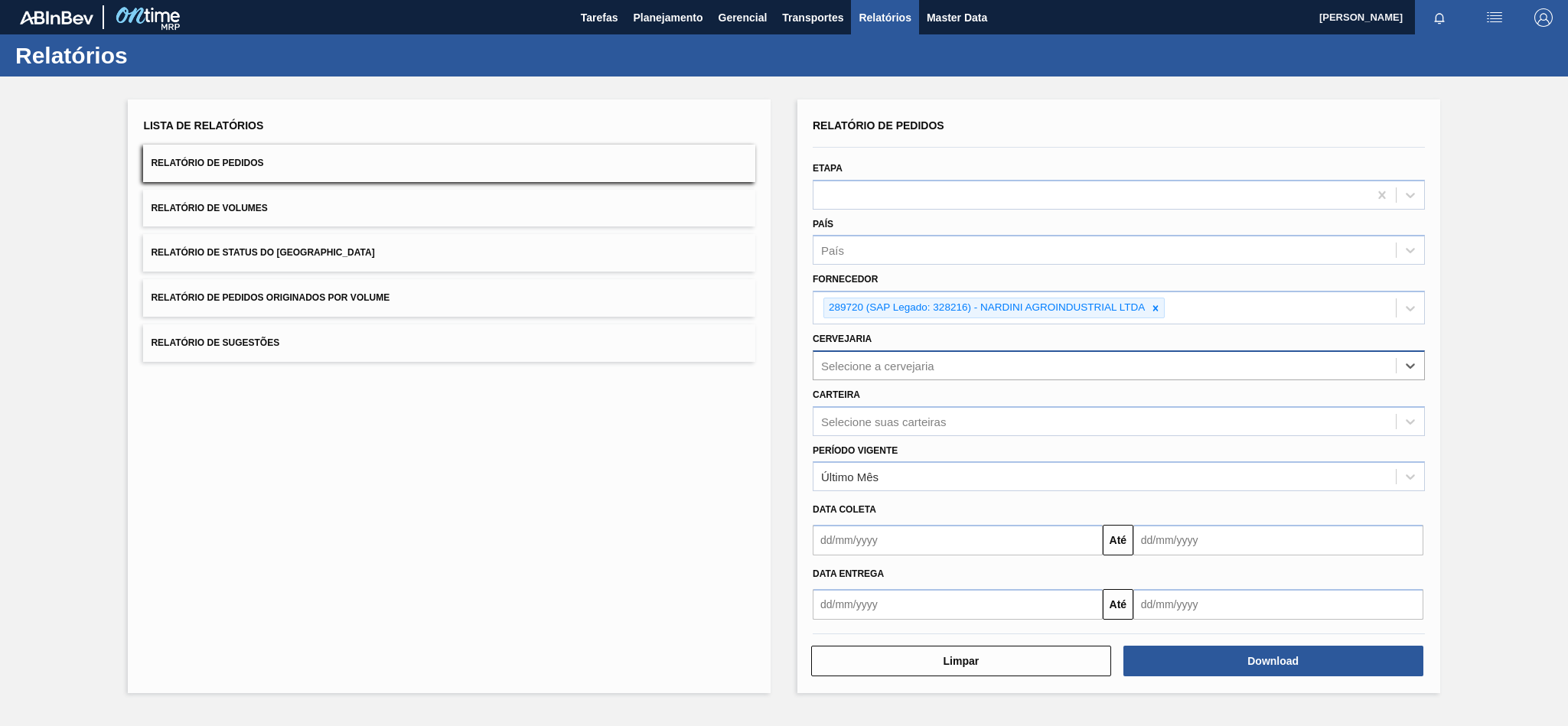
click at [941, 365] on div "Selecione a cervejaria" at bounding box center [1105, 364] width 582 height 22
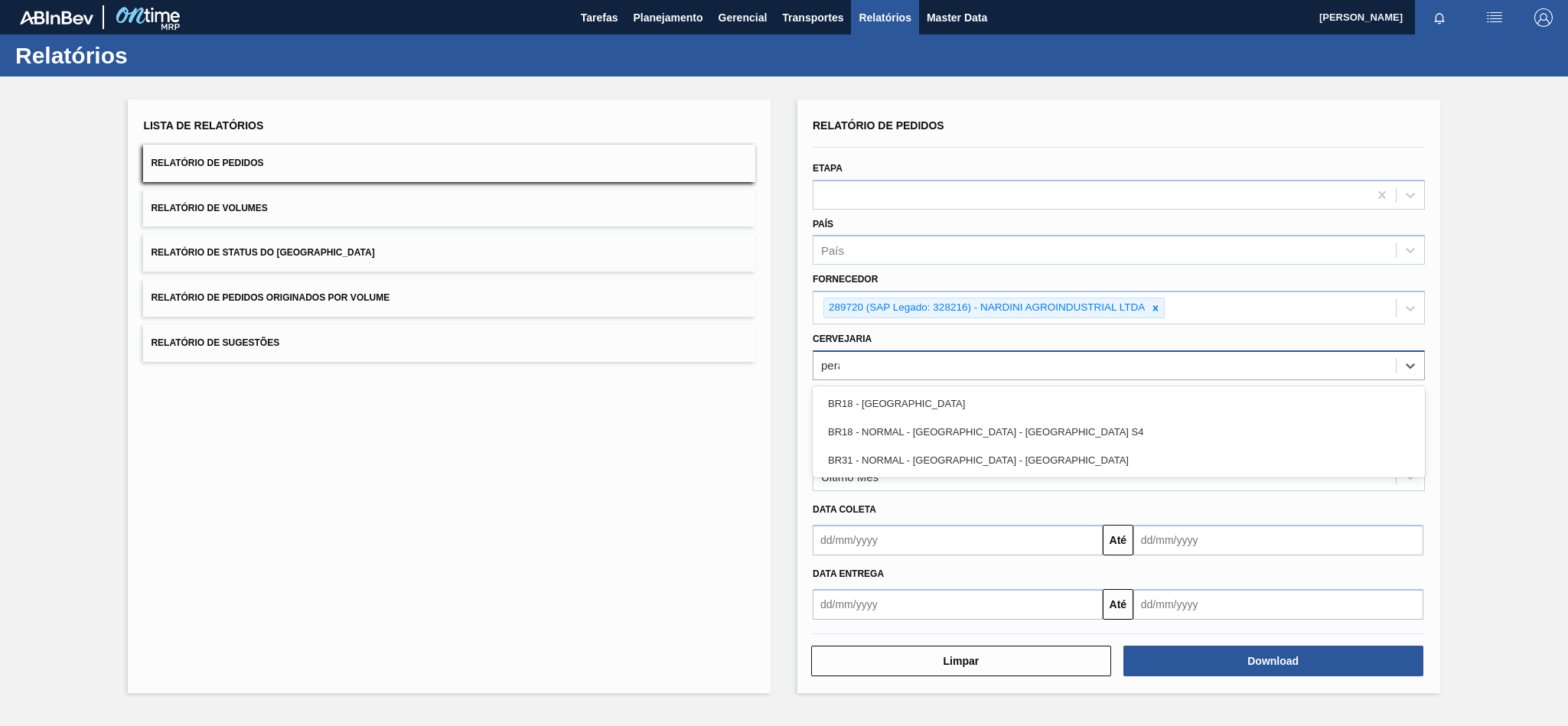
type input "perai"
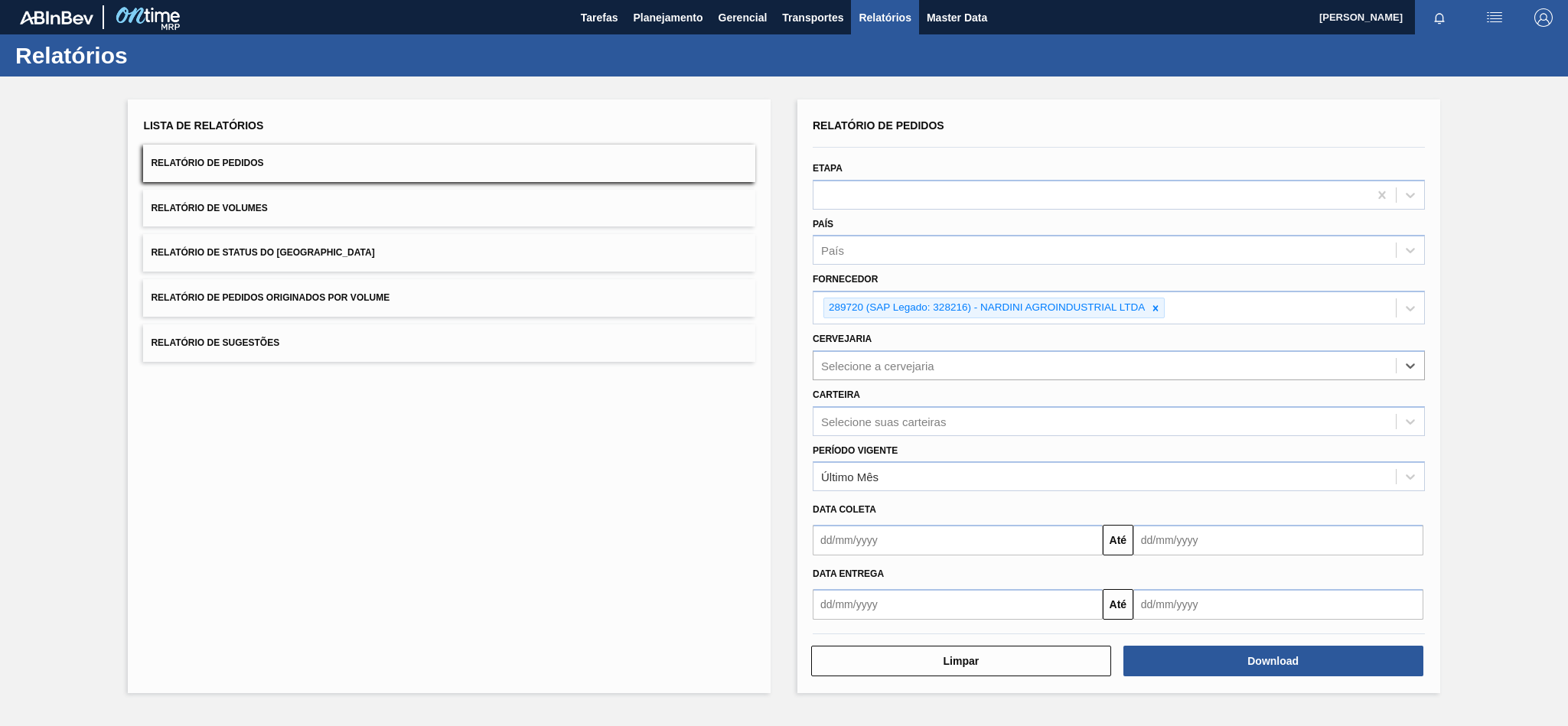
drag, startPoint x: 937, startPoint y: 367, endPoint x: 790, endPoint y: 374, distance: 147.2
click at [790, 374] on div "Lista de Relatórios Relatório de Pedidos Relatório de Volumes Relatório de Stat…" at bounding box center [784, 393] width 1568 height 635
type input "Pira"
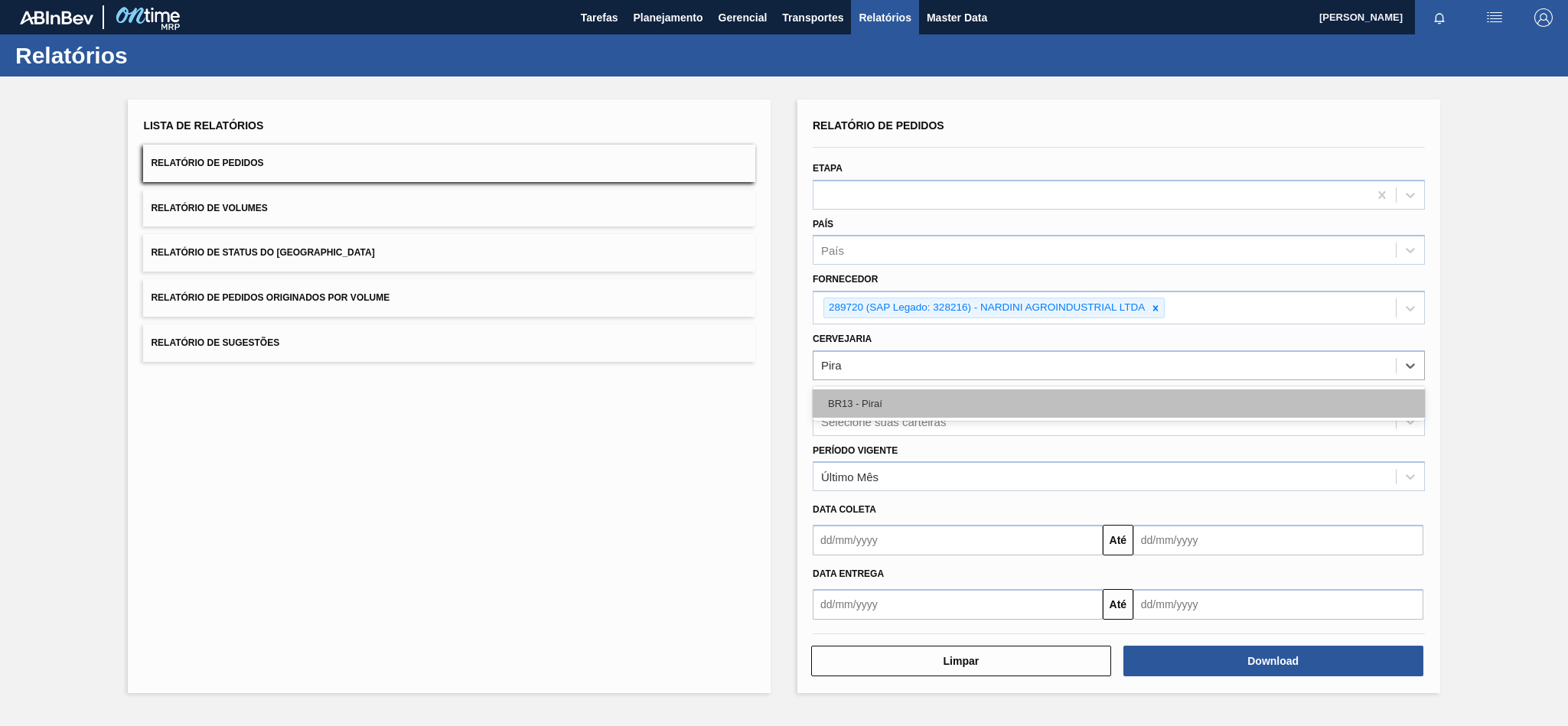
click at [931, 416] on div "BR13 - Piraí" at bounding box center [1118, 403] width 612 height 28
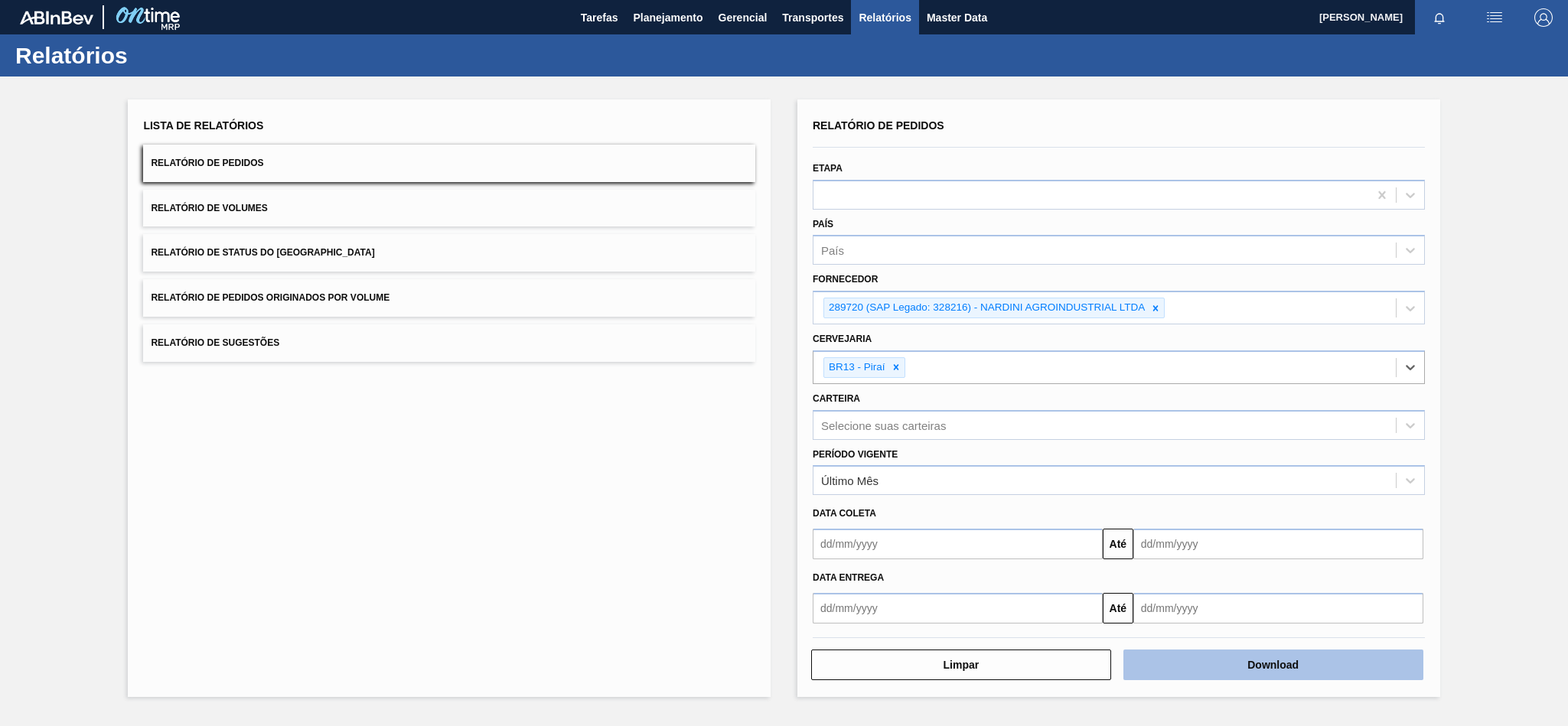
click at [1233, 661] on button "Download" at bounding box center [1273, 665] width 300 height 31
